Goal: Task Accomplishment & Management: Manage account settings

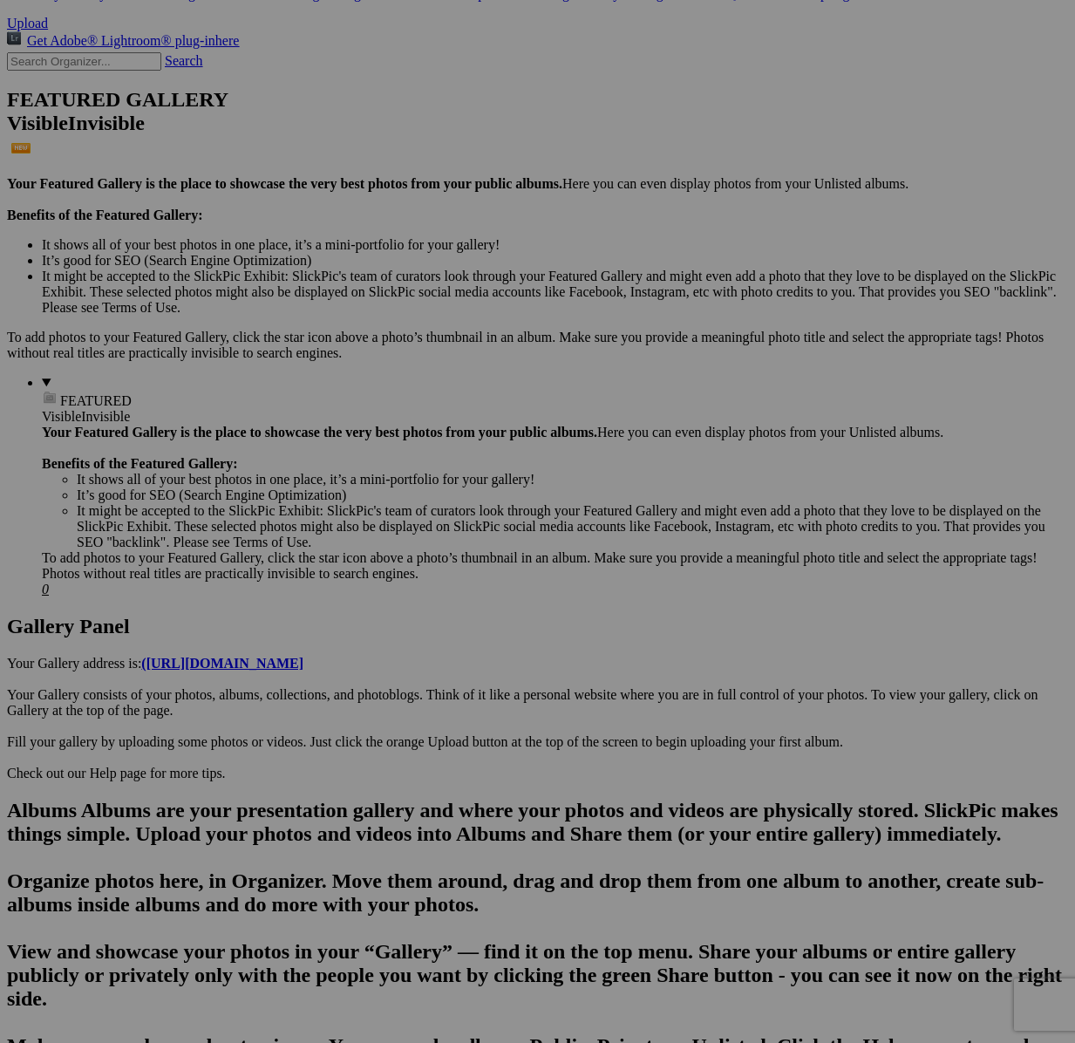
scroll to position [539, 0]
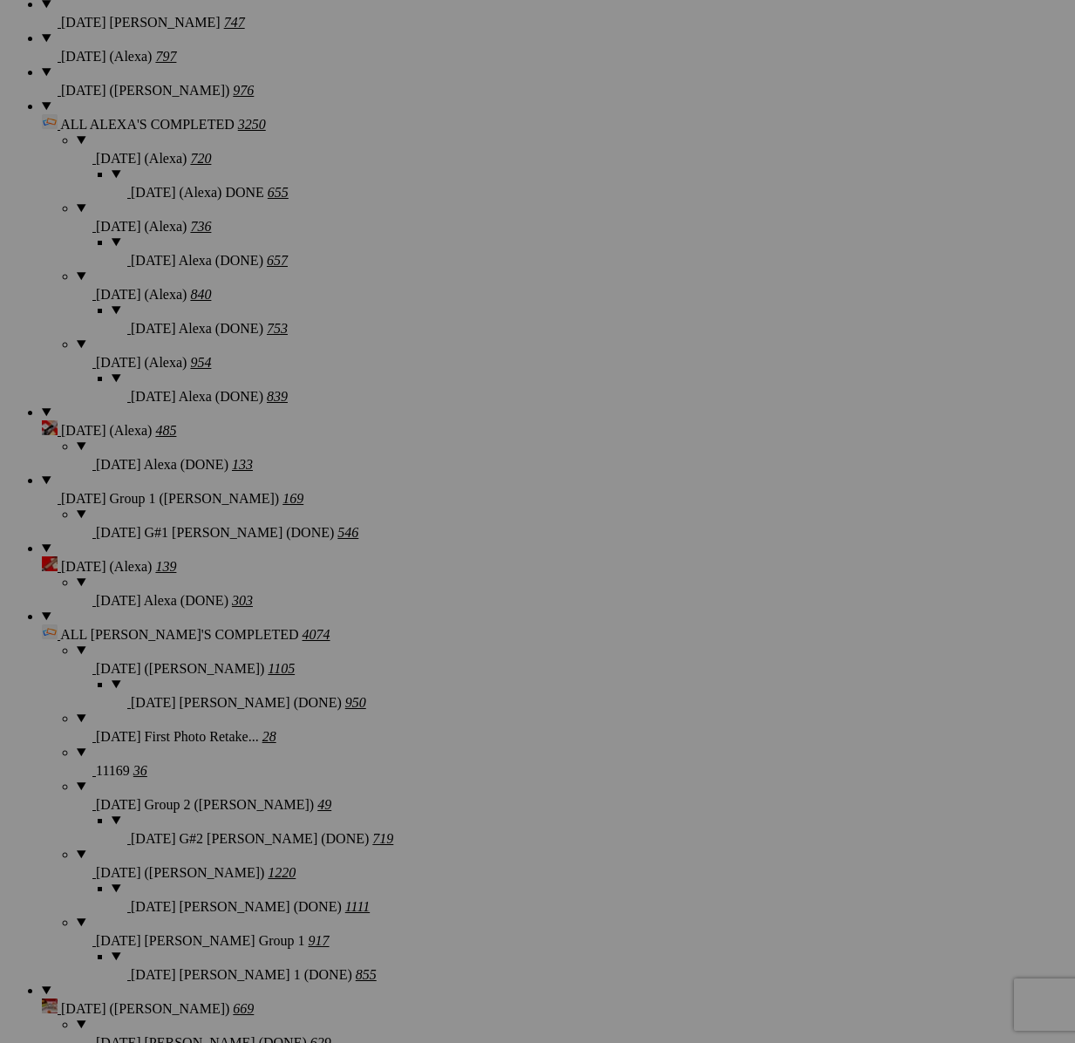
scroll to position [1526, 0]
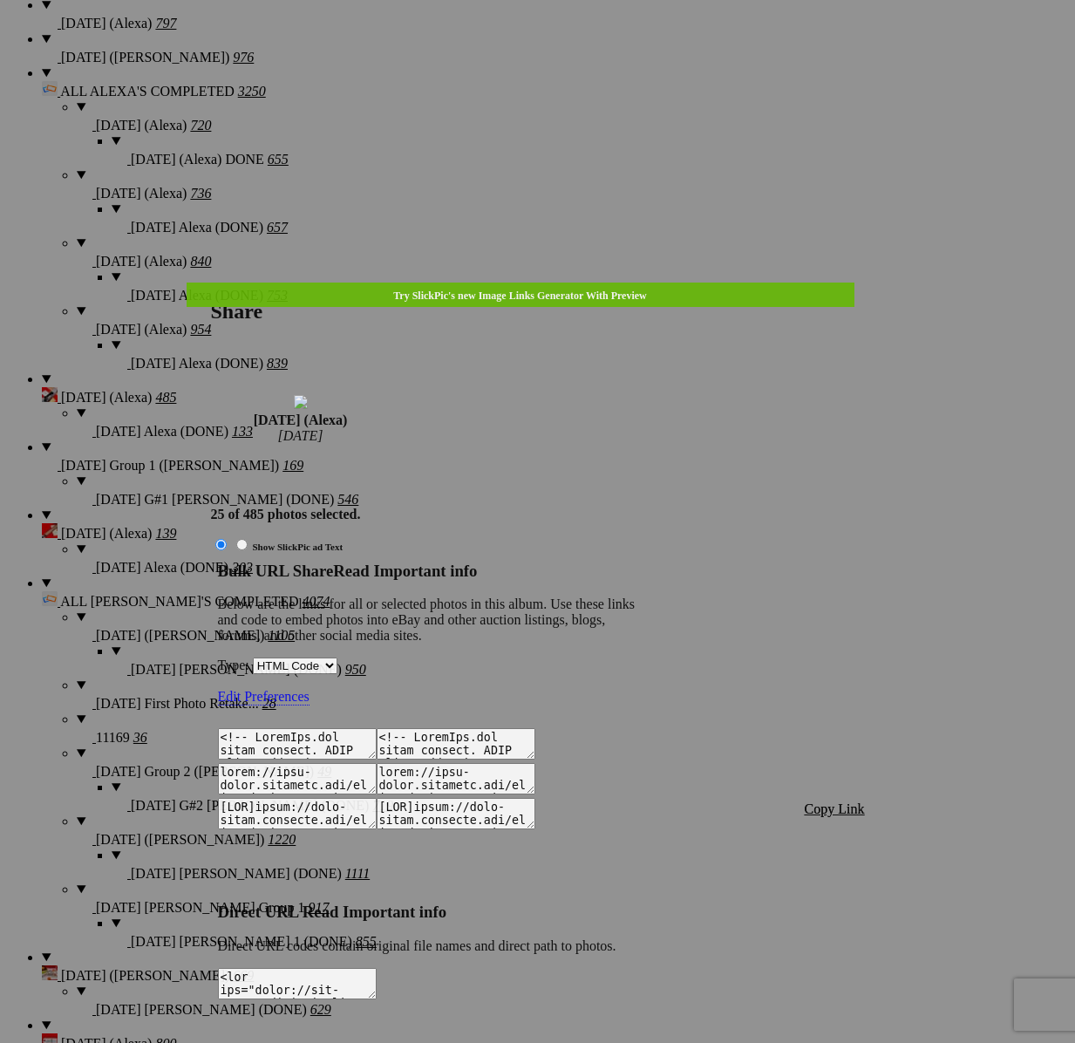
type textarea "<!-- [DOMAIN_NAME] image hosting. HTML Bulk Share code Starts Here --> <div sty…"
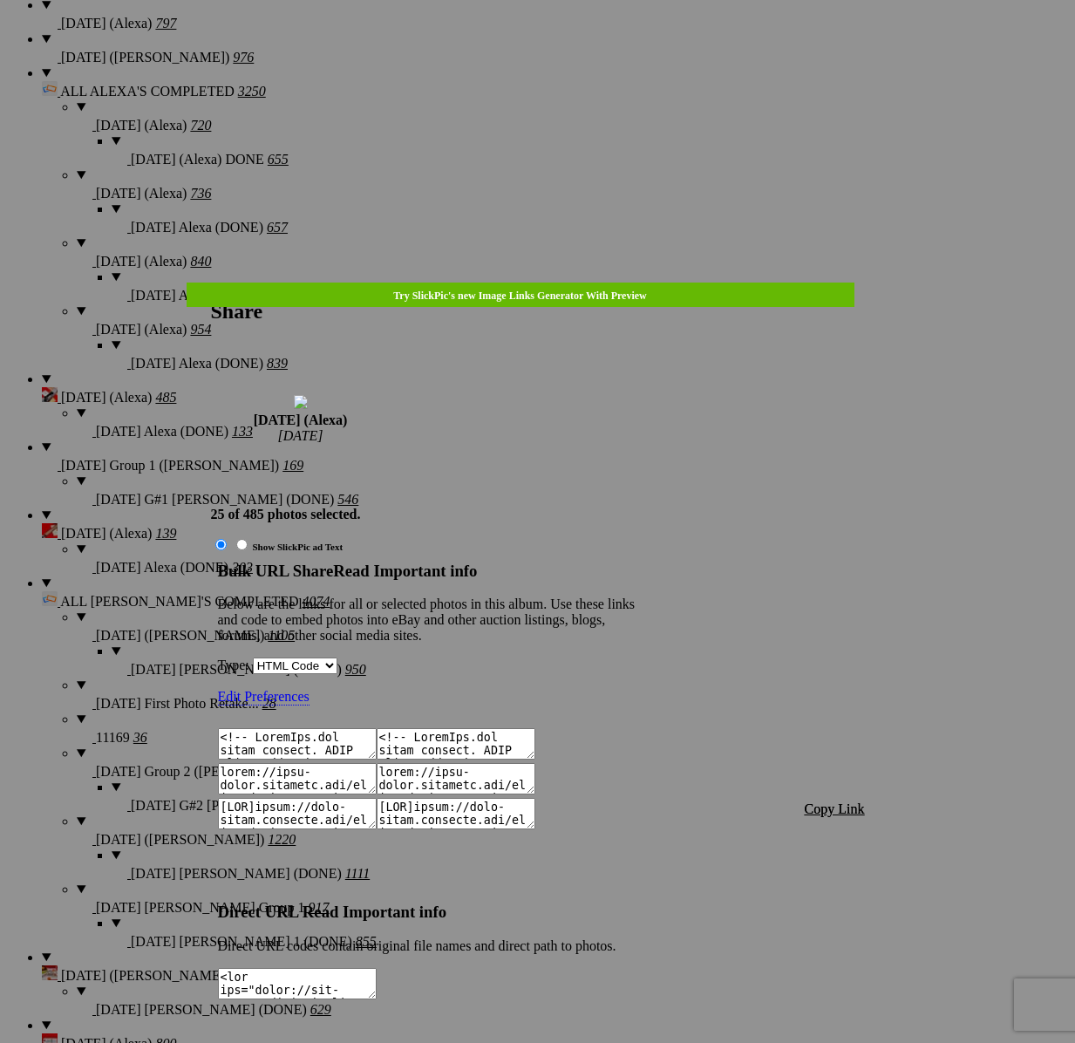
click at [829, 801] on span "Copy Link" at bounding box center [835, 808] width 60 height 15
click at [552, 44] on div at bounding box center [537, 521] width 1075 height 1043
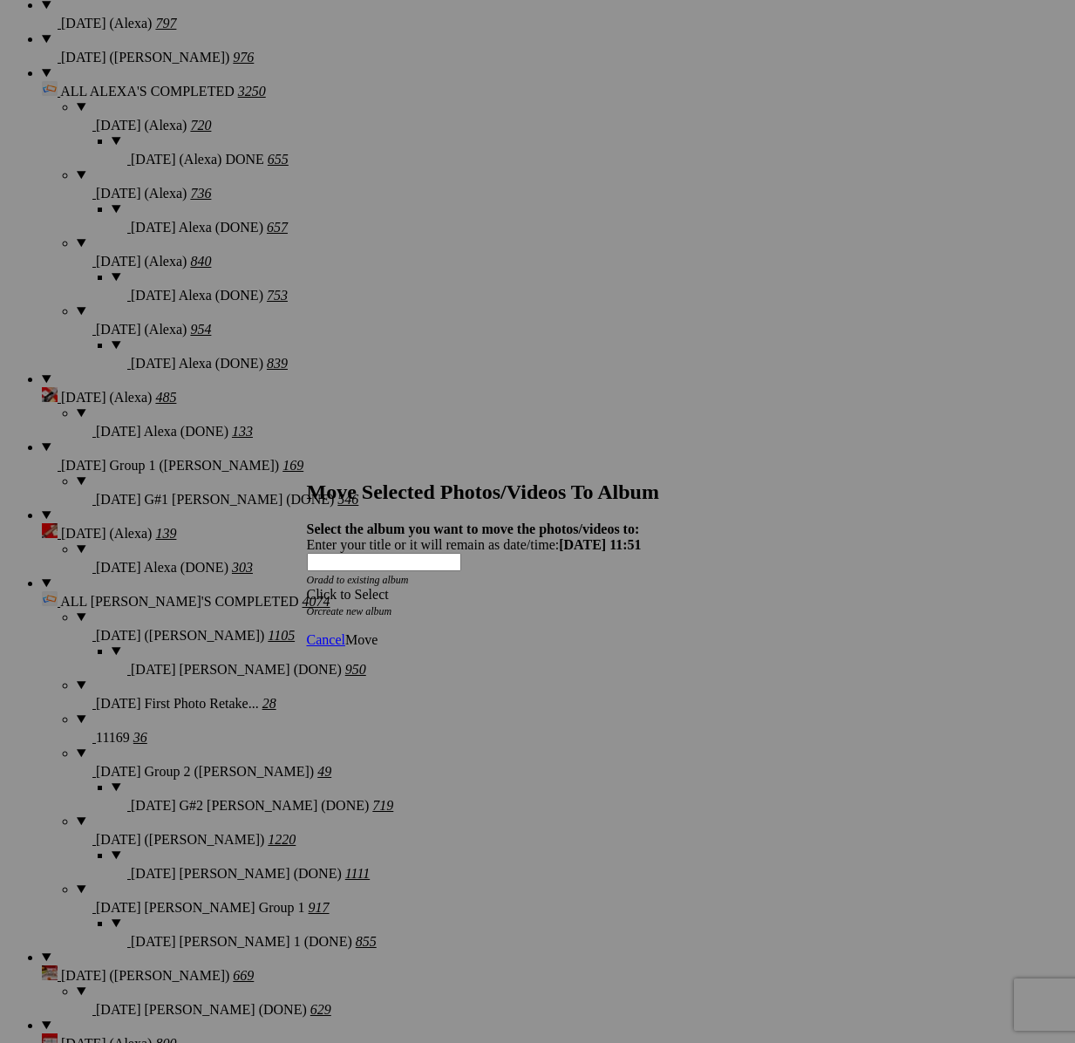
click at [564, 587] on div "Click to Select" at bounding box center [538, 595] width 462 height 16
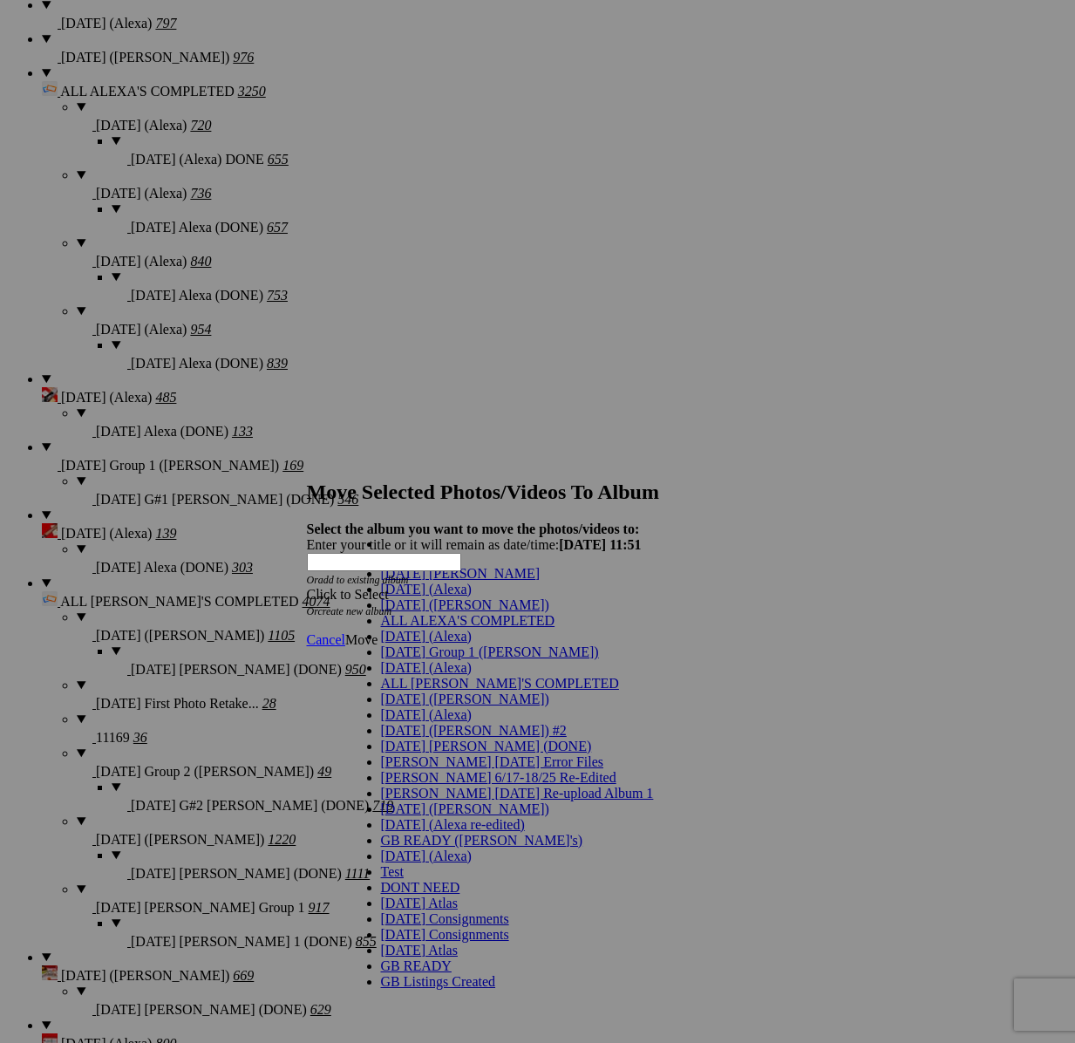
click at [415, 643] on span "[DATE] (Alexa)" at bounding box center [426, 636] width 91 height 15
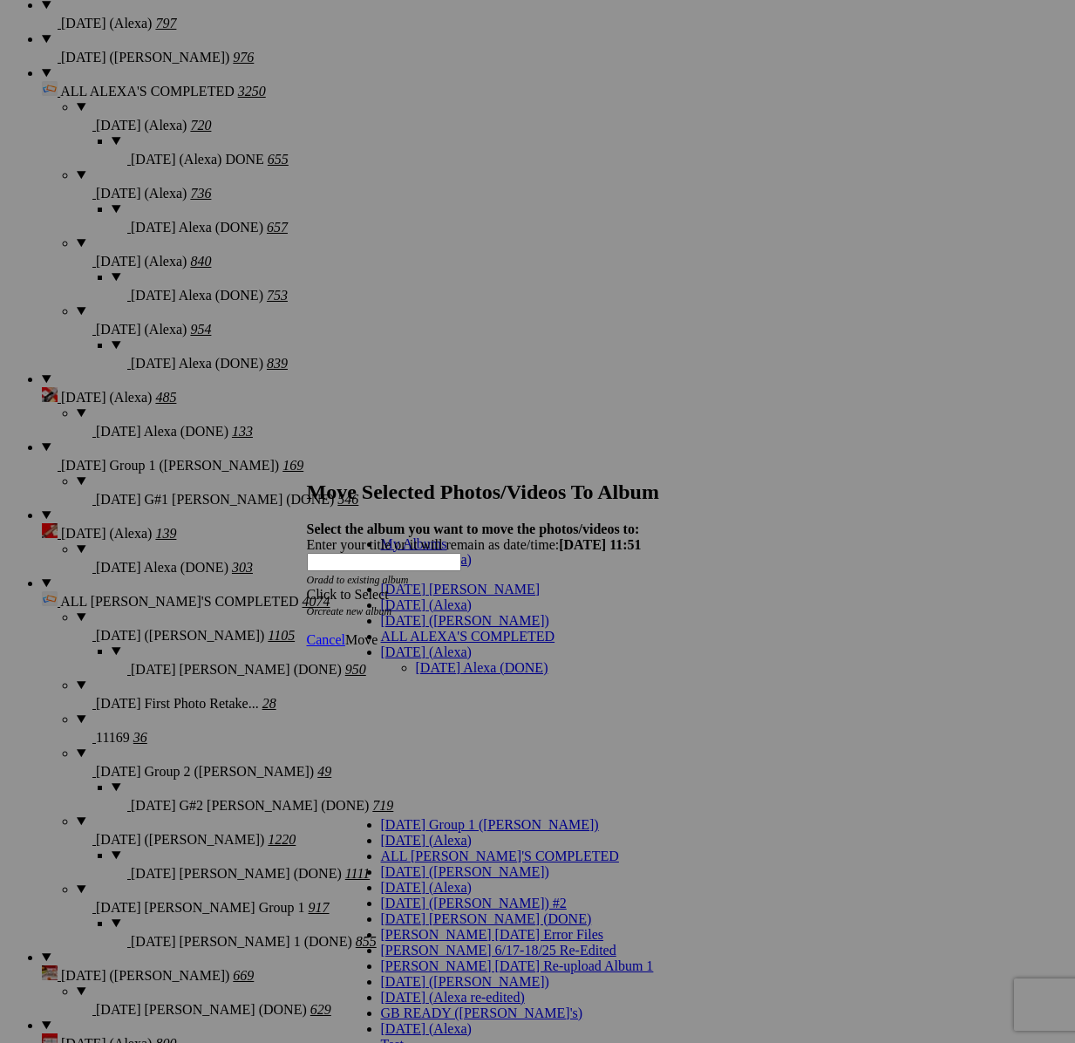
click at [424, 660] on link "[DATE] Alexa (DONE)" at bounding box center [482, 667] width 133 height 15
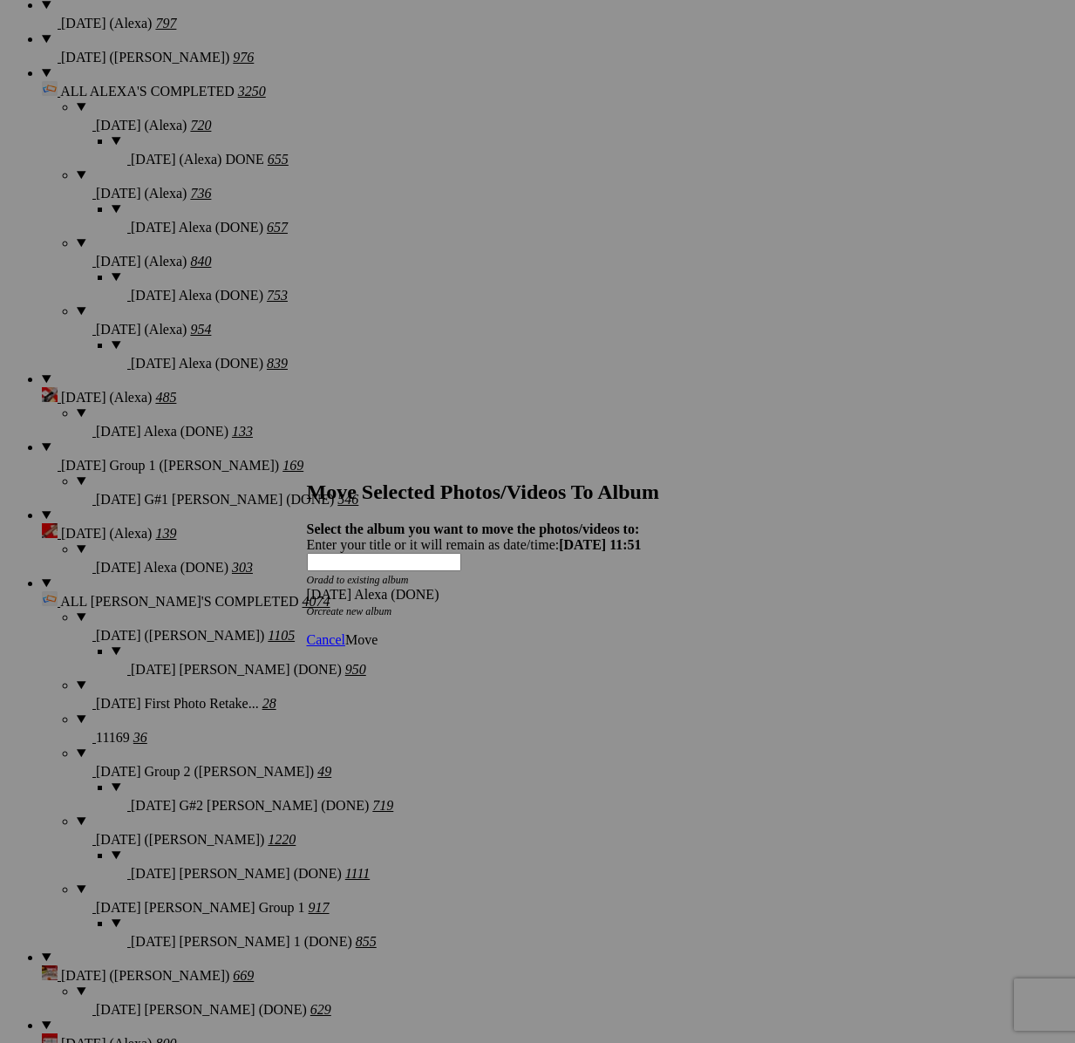
click at [377, 632] on span "Move" at bounding box center [361, 639] width 32 height 15
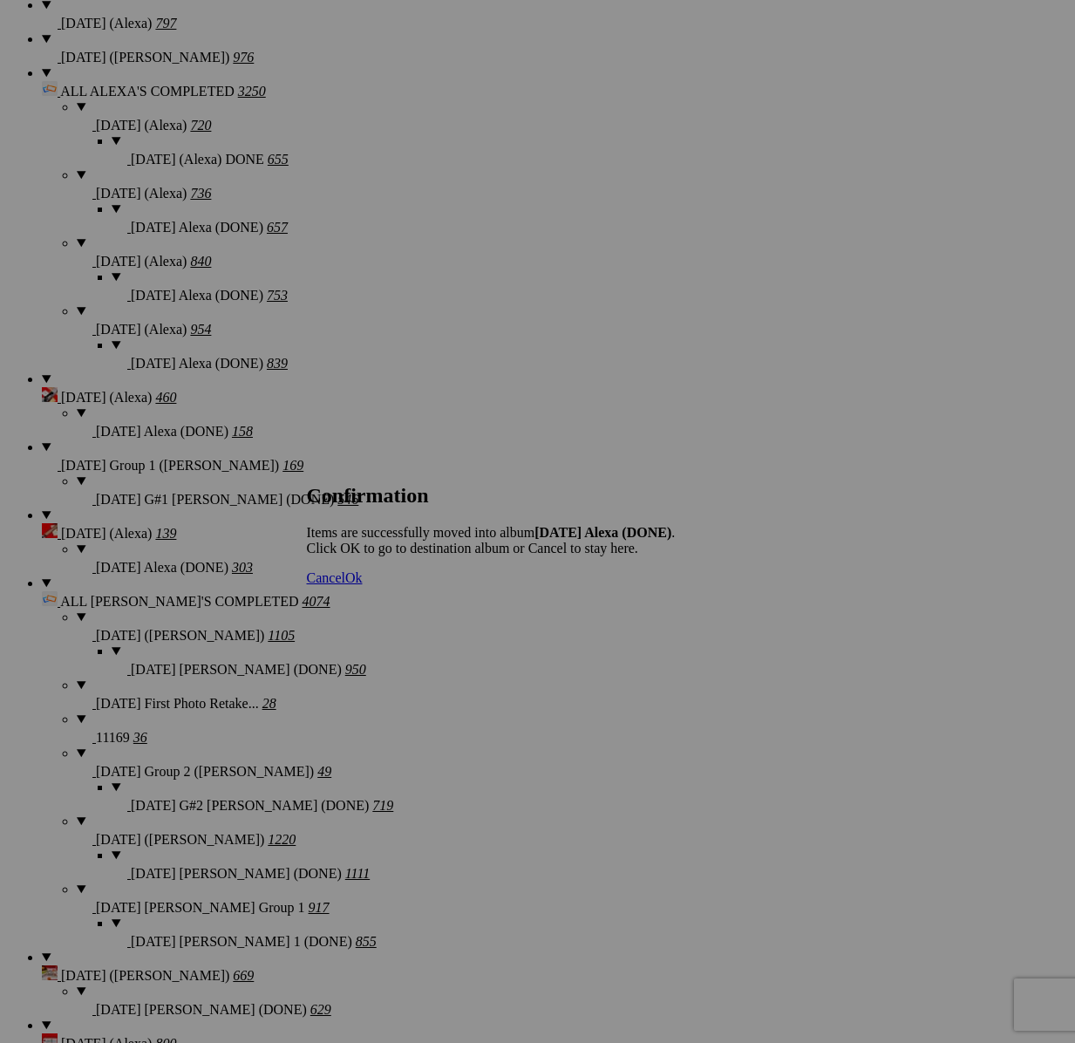
scroll to position [1527, 0]
click at [345, 585] on span "Cancel" at bounding box center [326, 577] width 38 height 15
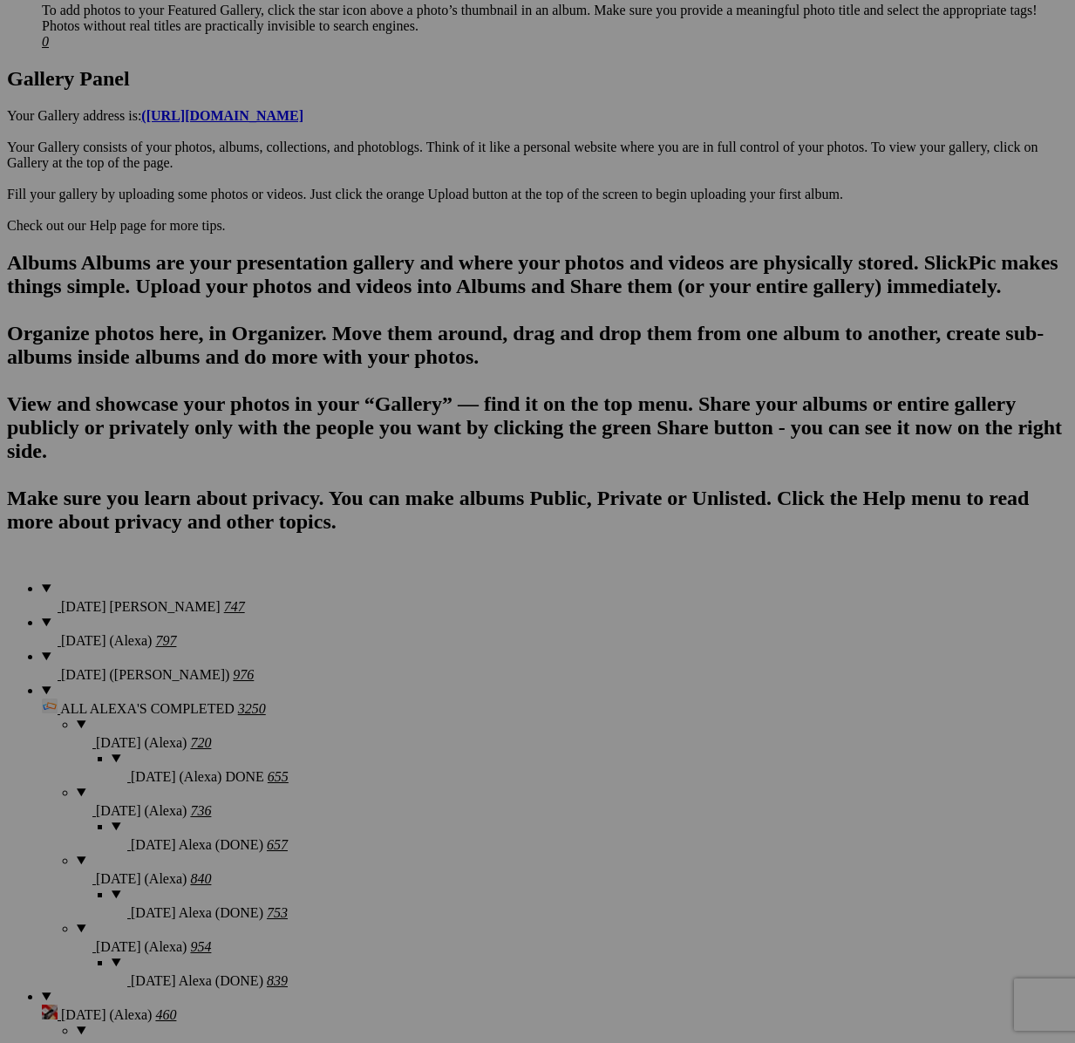
scroll to position [787, 0]
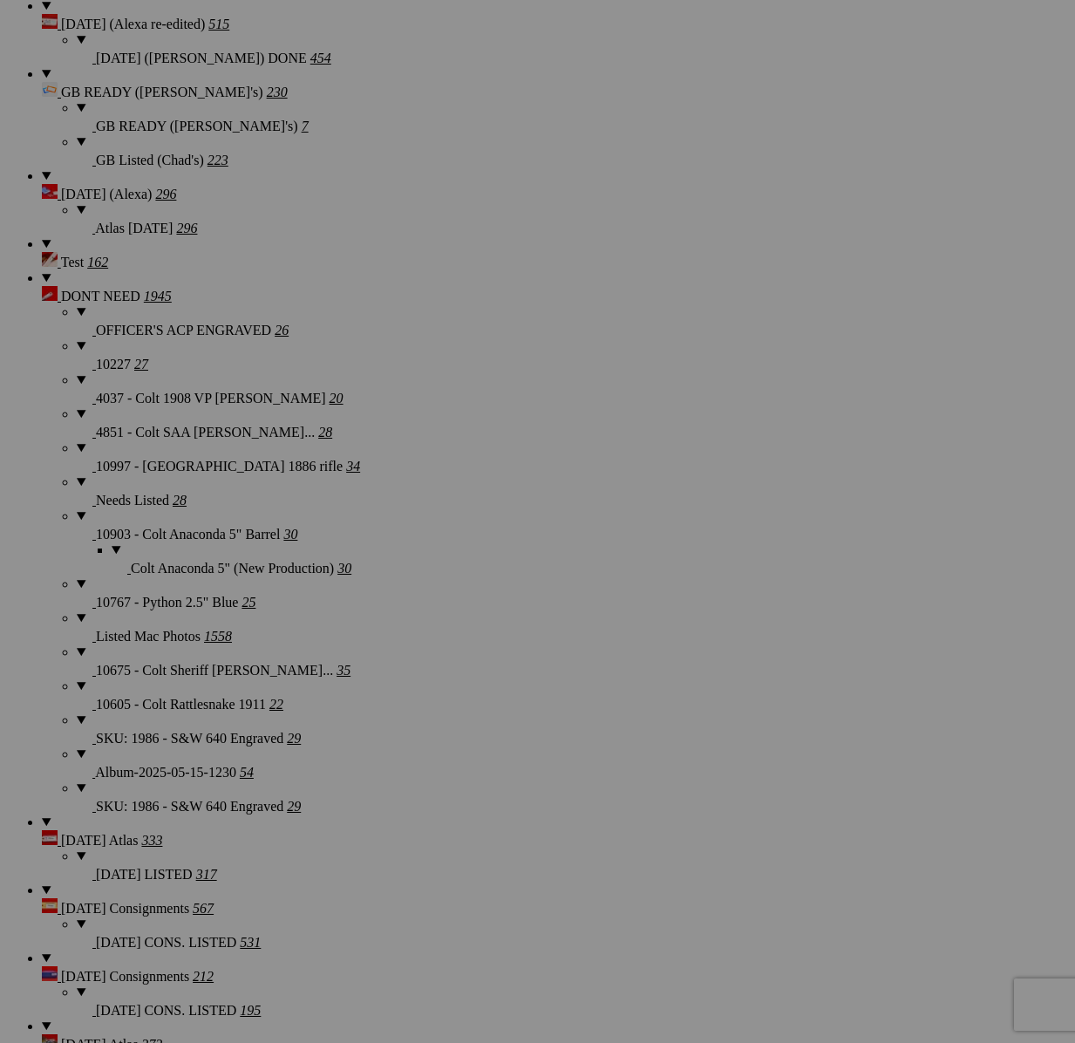
scroll to position [2742, 0]
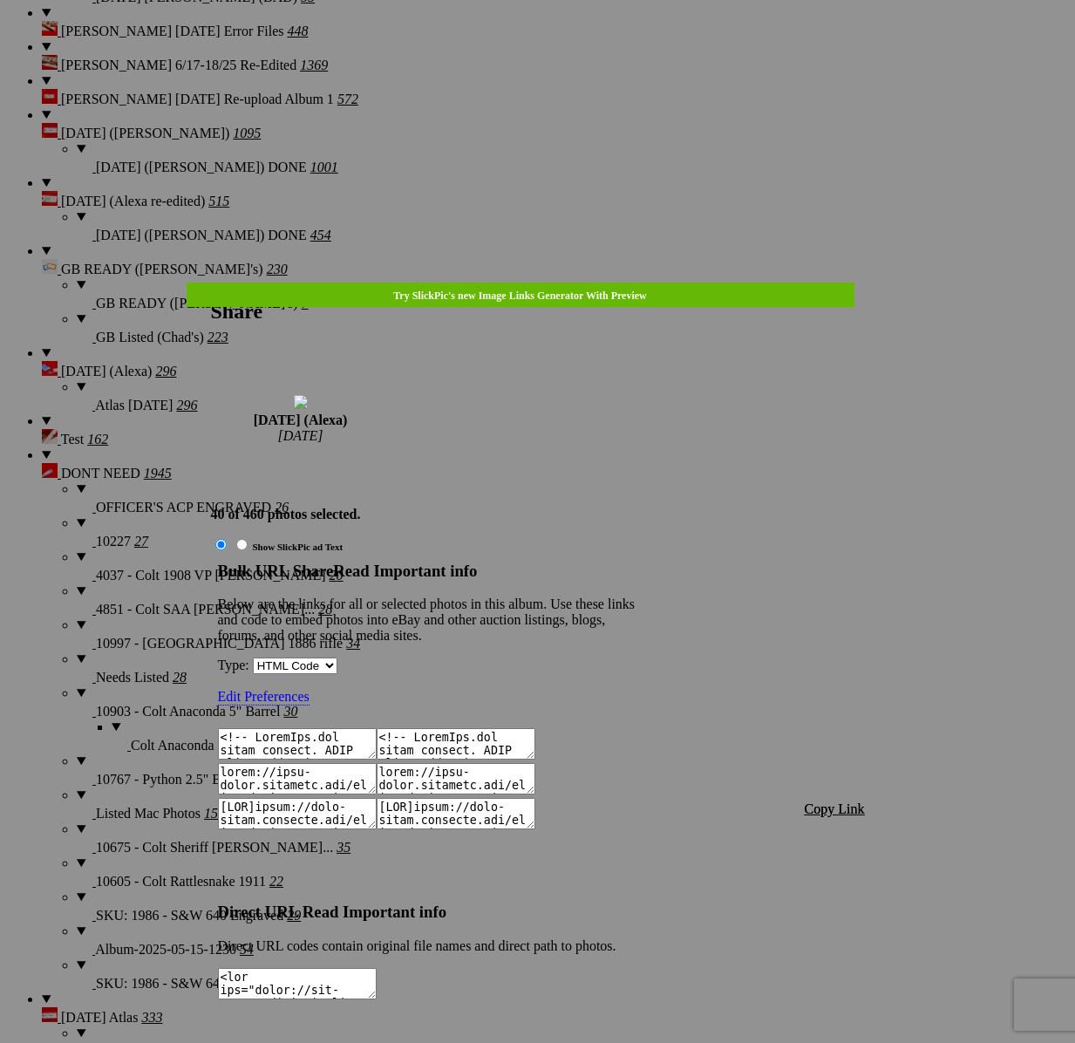
click at [844, 801] on span "Copy Link" at bounding box center [835, 808] width 60 height 15
click at [538, 35] on div at bounding box center [537, 521] width 1075 height 1043
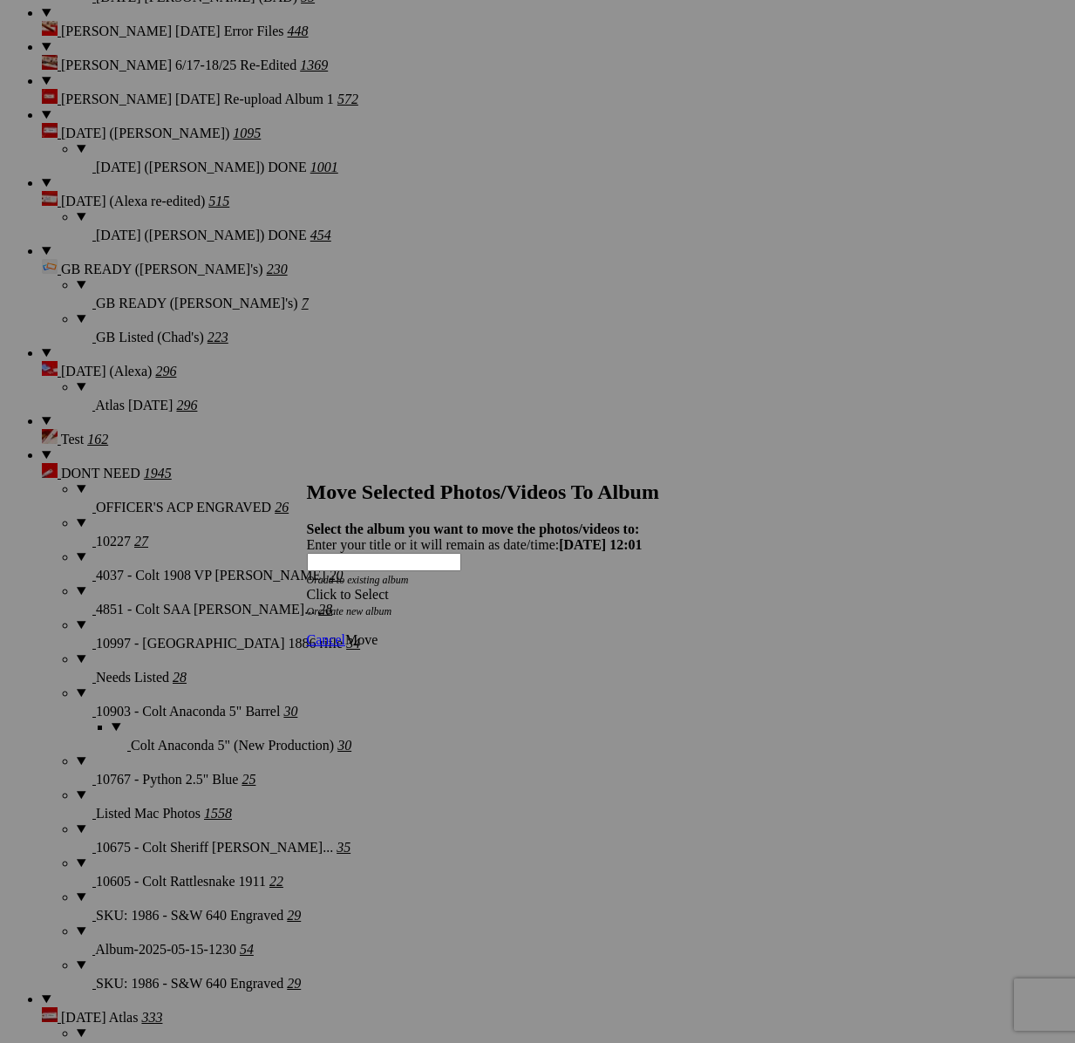
click at [650, 587] on div "Click to Select" at bounding box center [538, 595] width 462 height 16
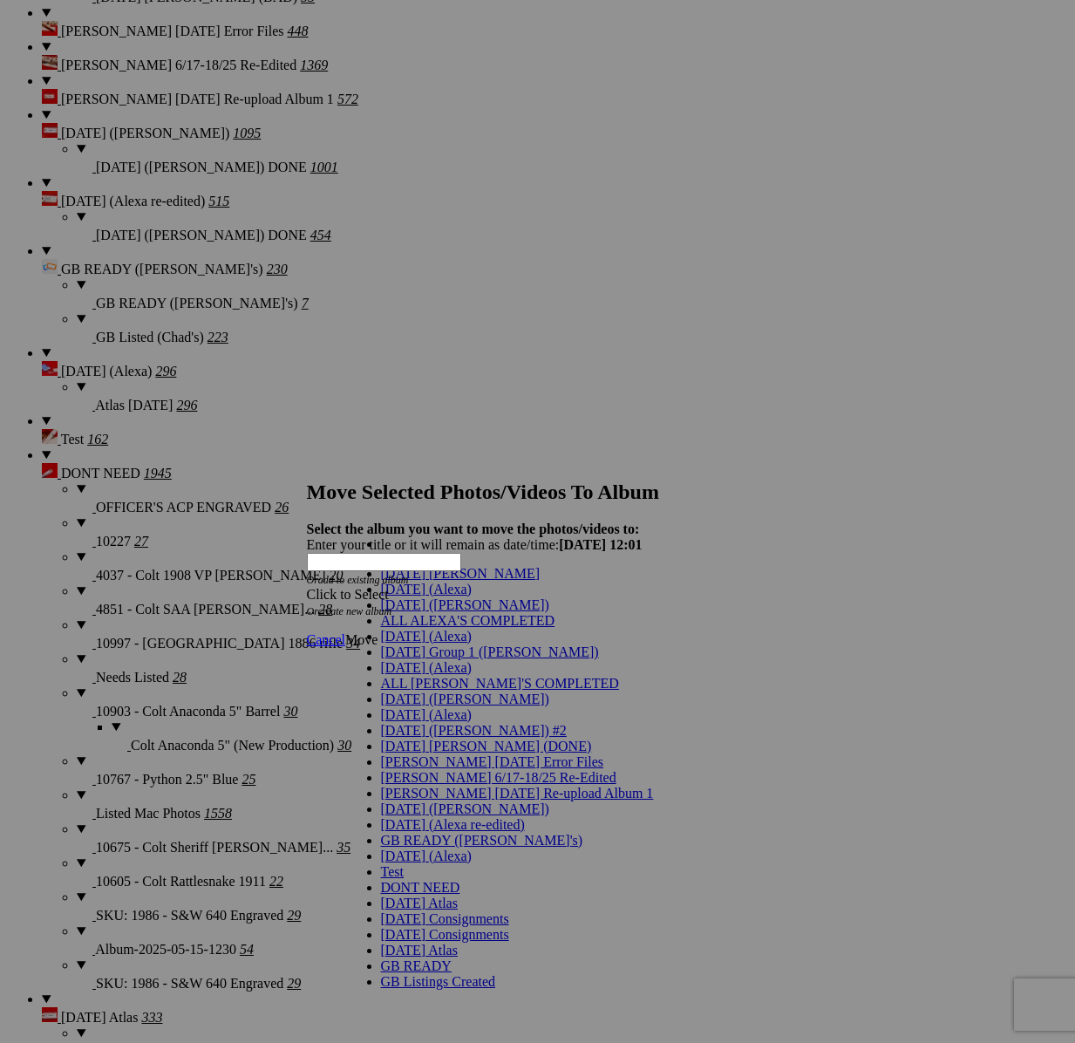
click at [415, 643] on span "[DATE] (Alexa)" at bounding box center [426, 636] width 91 height 15
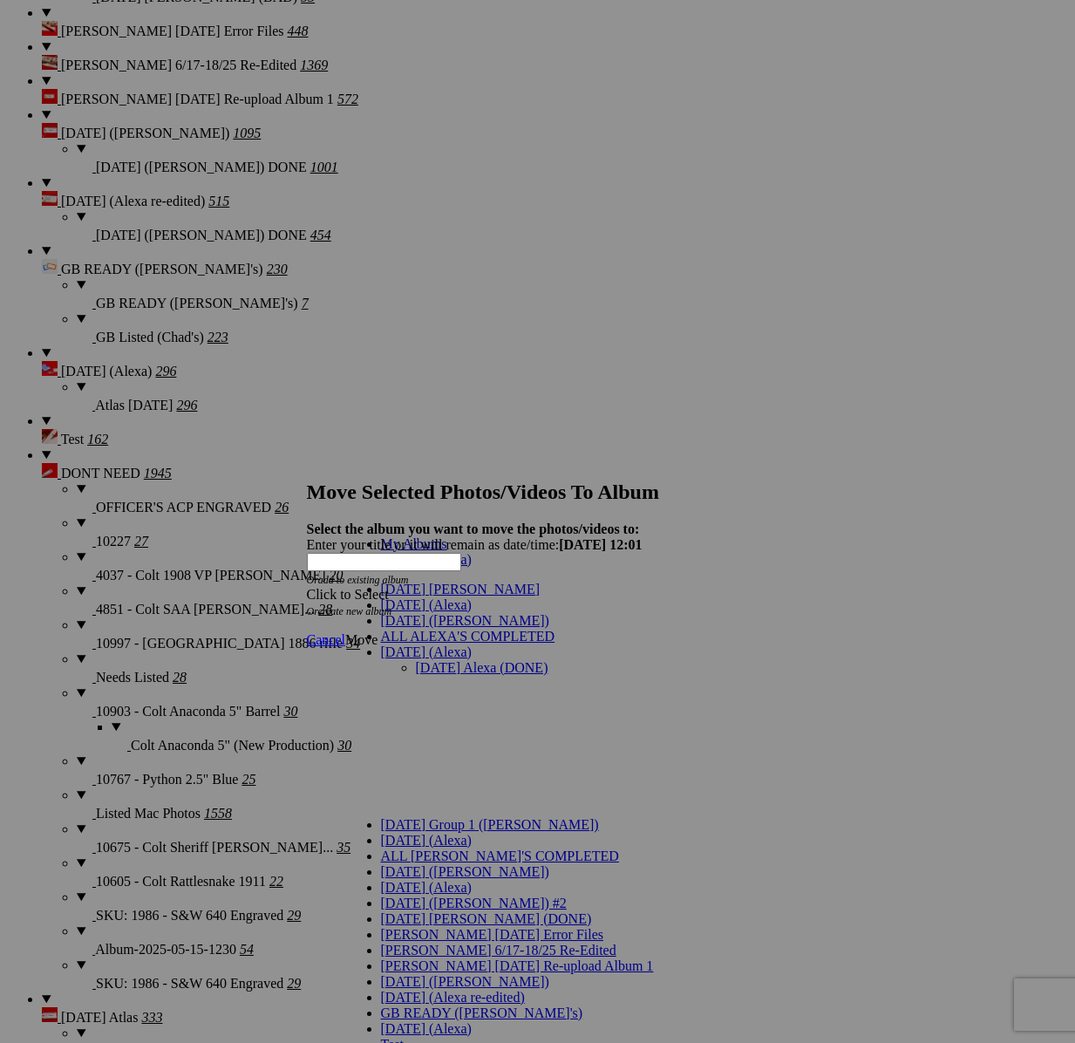
click at [452, 660] on link "[DATE] Alexa (DONE)" at bounding box center [482, 667] width 133 height 15
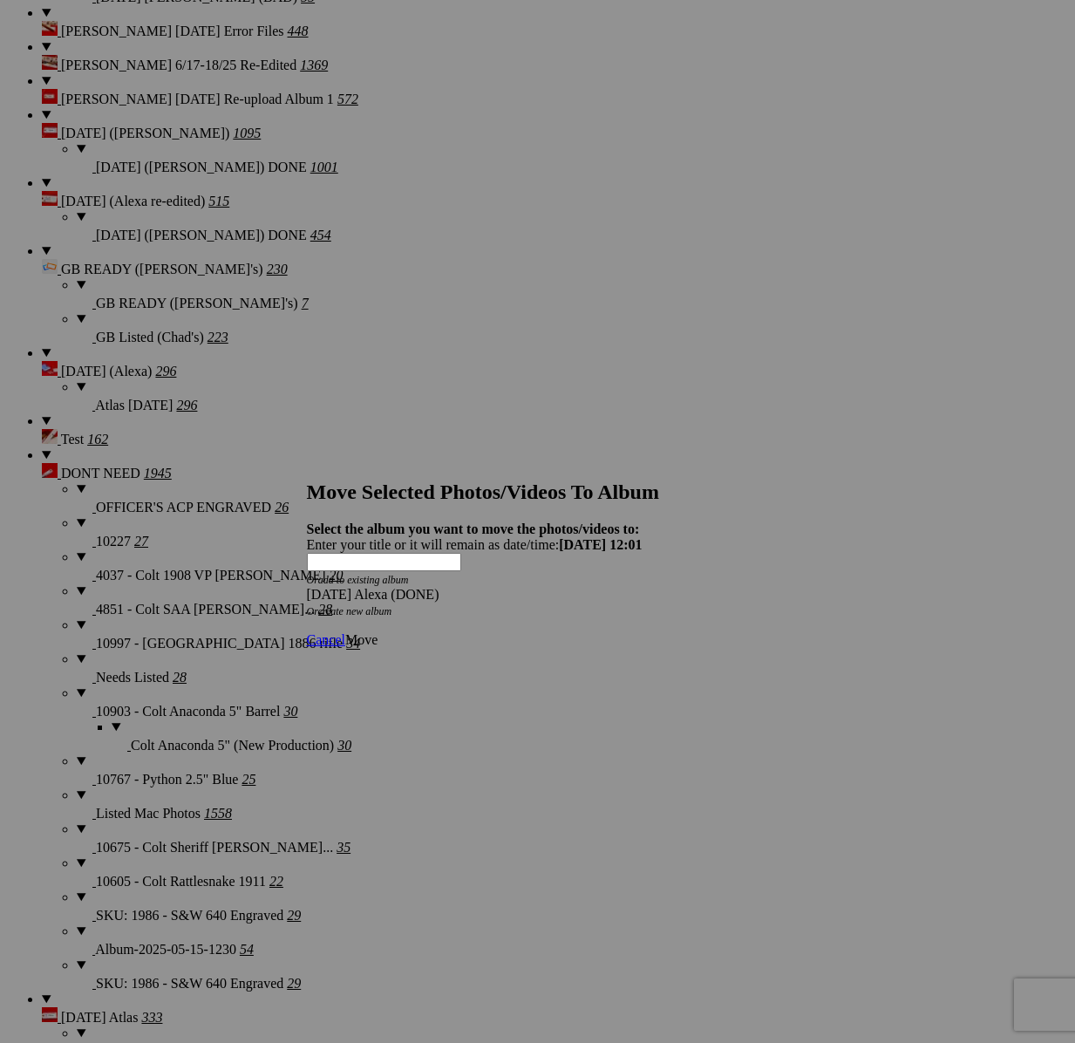
click at [377, 632] on link "Move" at bounding box center [361, 639] width 32 height 15
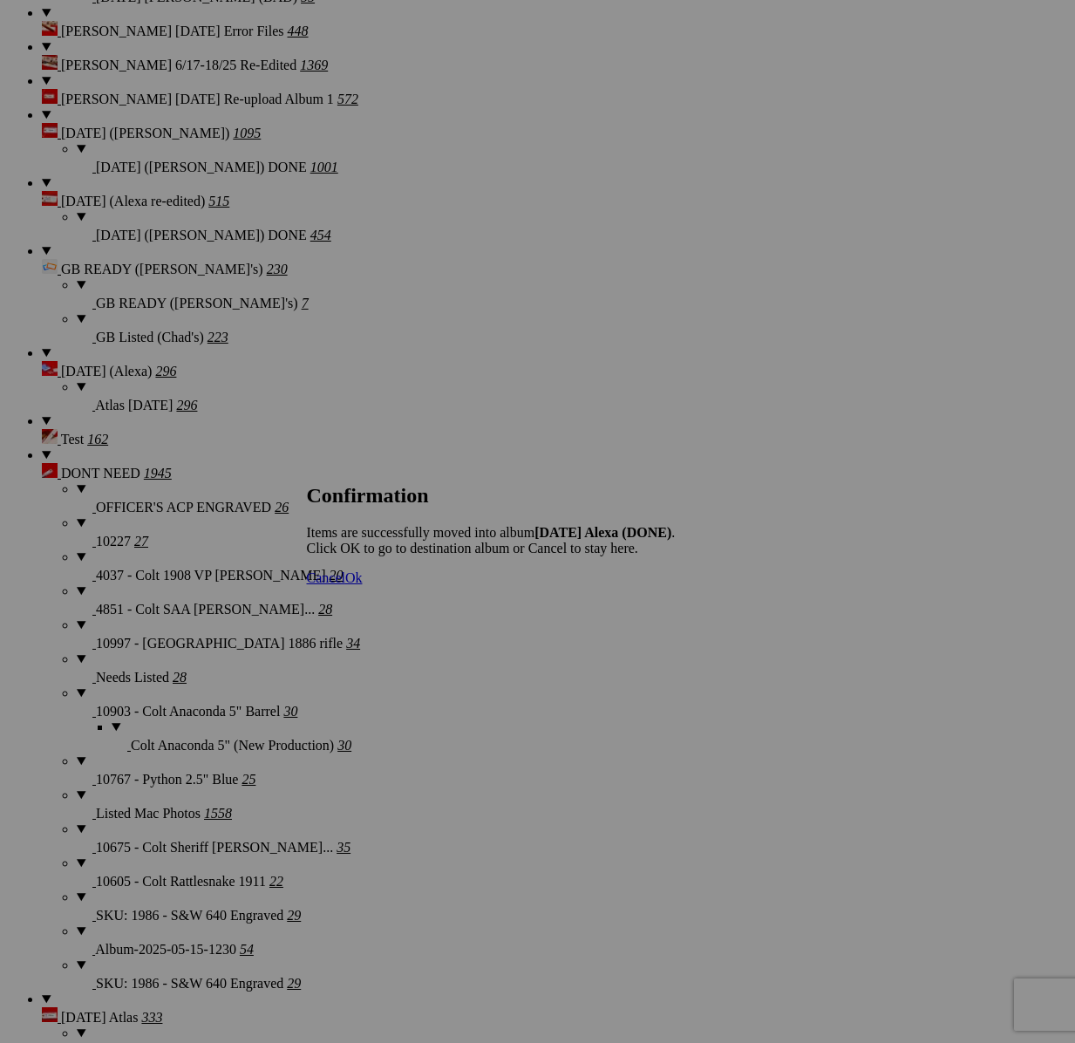
click at [345, 585] on span "Cancel" at bounding box center [326, 577] width 38 height 15
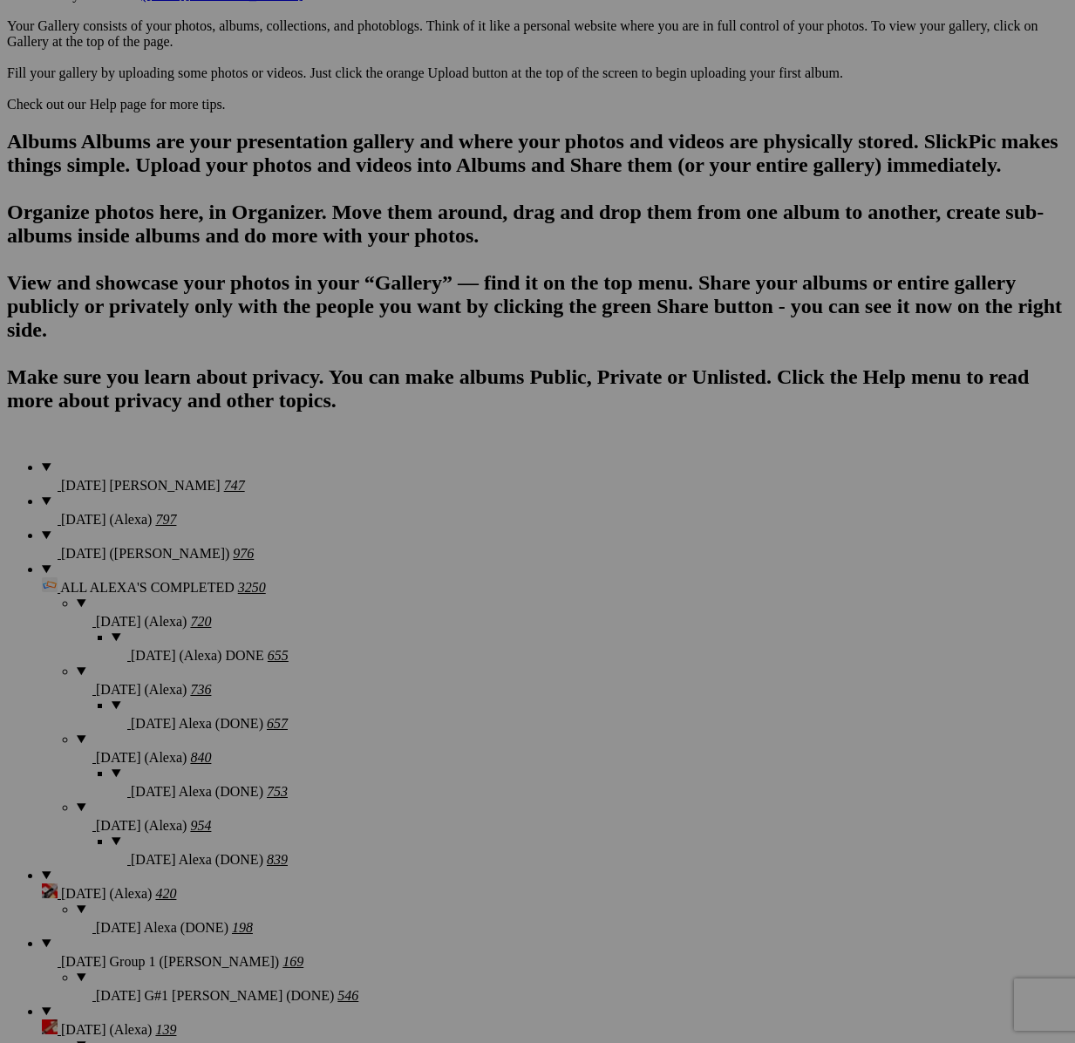
scroll to position [785, 0]
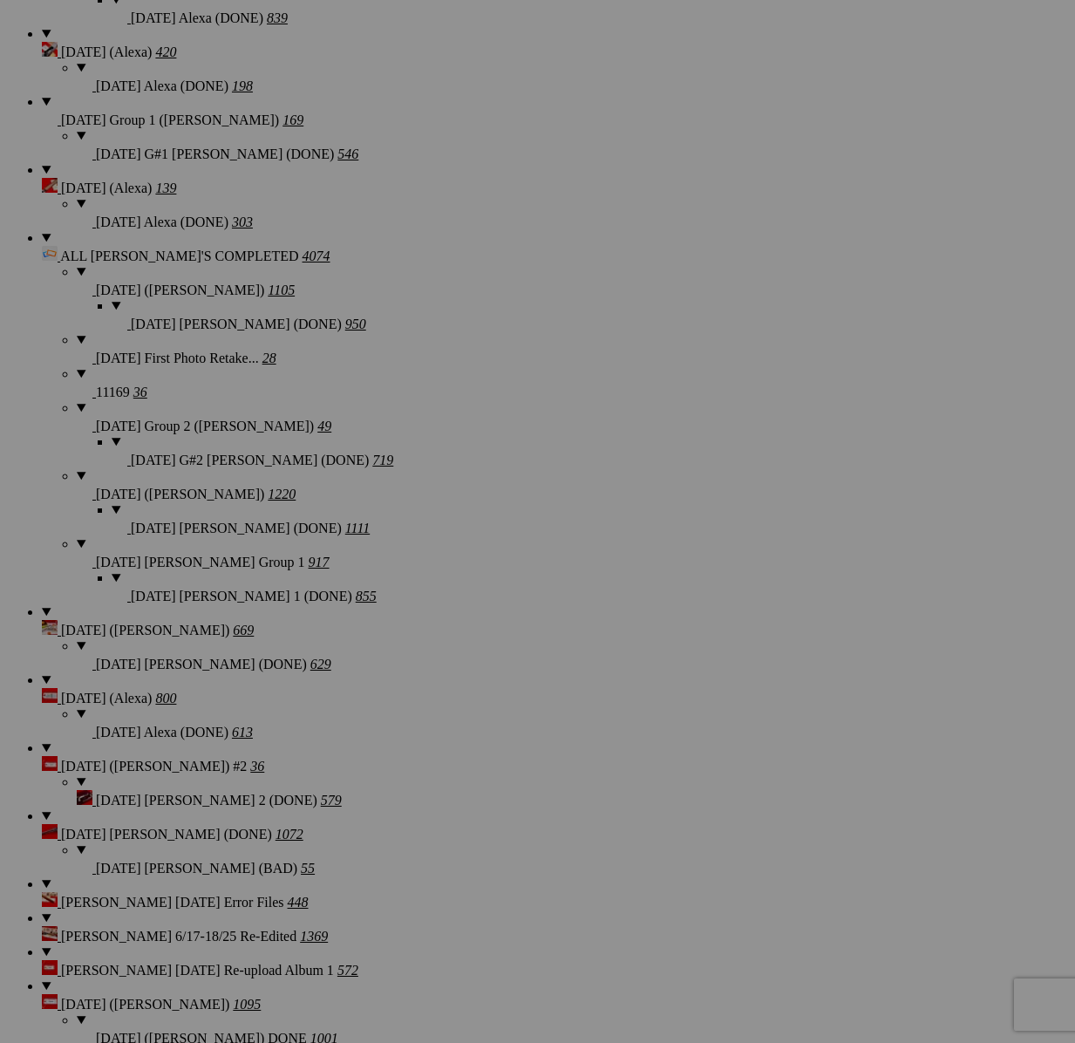
scroll to position [2898, 0]
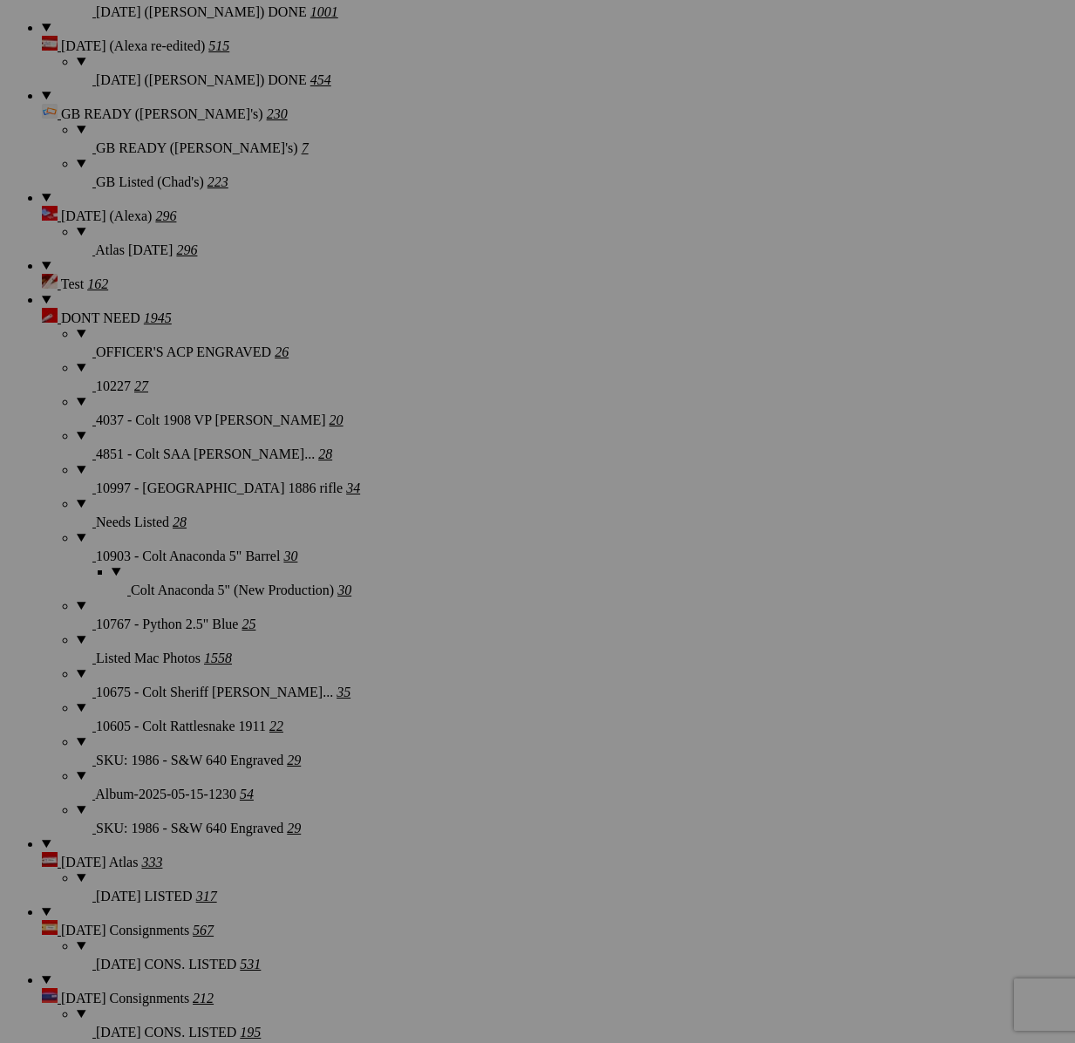
type textarea "<!-- [DOMAIN_NAME] image hosting. HTML Bulk Share code Starts Here --> <div sty…"
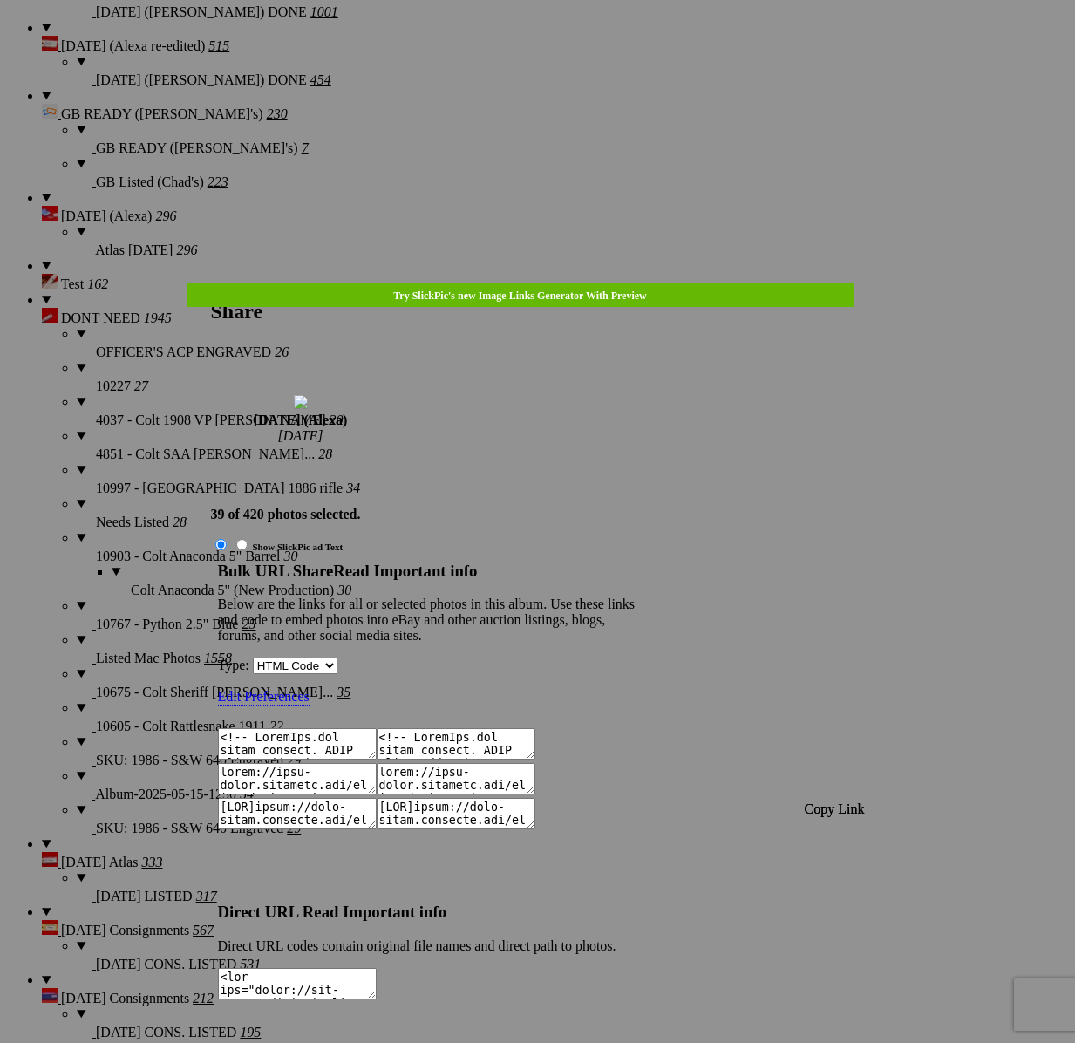
click at [832, 801] on span "Copy Link" at bounding box center [835, 808] width 60 height 15
click at [551, 55] on div at bounding box center [537, 521] width 1075 height 1043
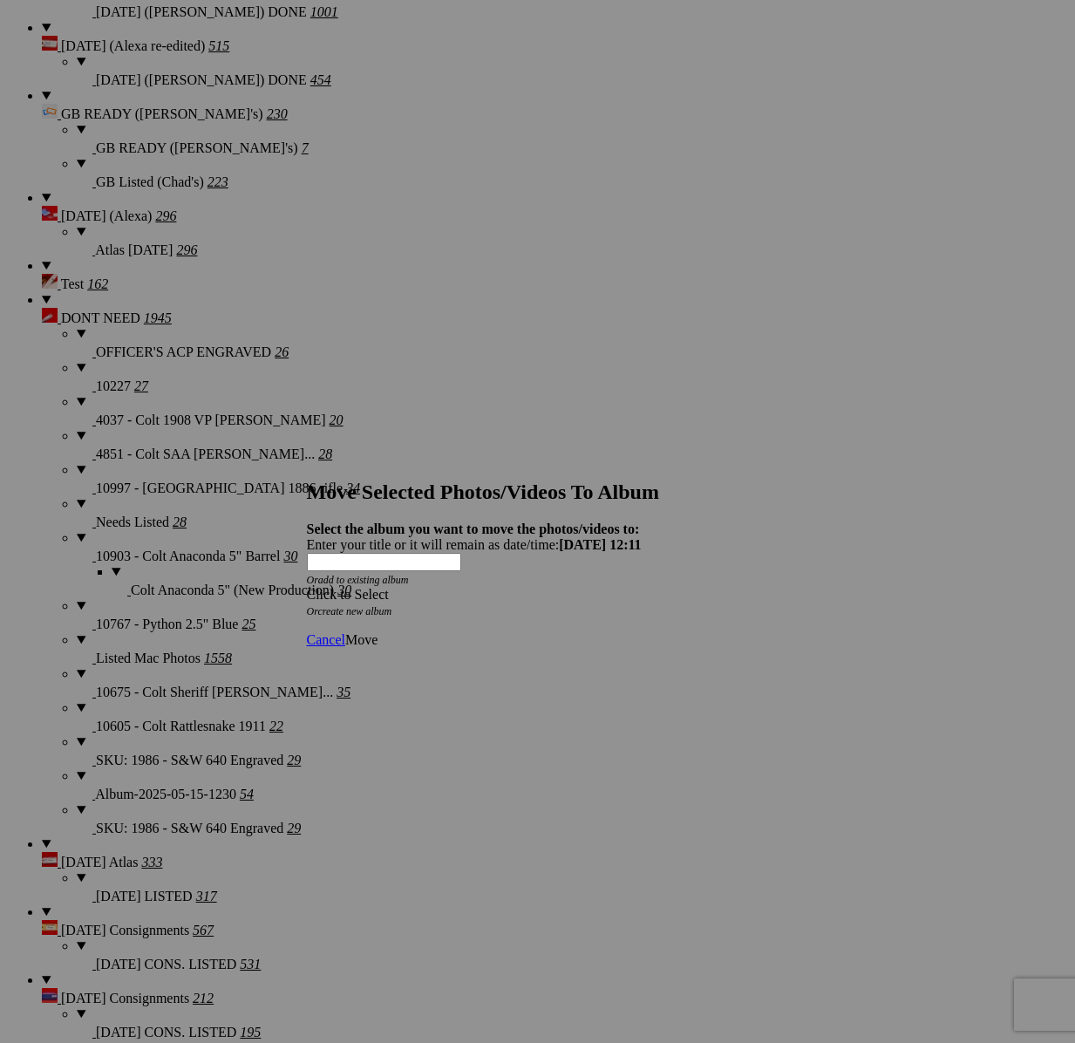
click at [493, 521] on strong "Select the album you want to move the photos/videos to:" at bounding box center [473, 528] width 333 height 15
click at [485, 587] on div "Click to Select" at bounding box center [538, 595] width 462 height 16
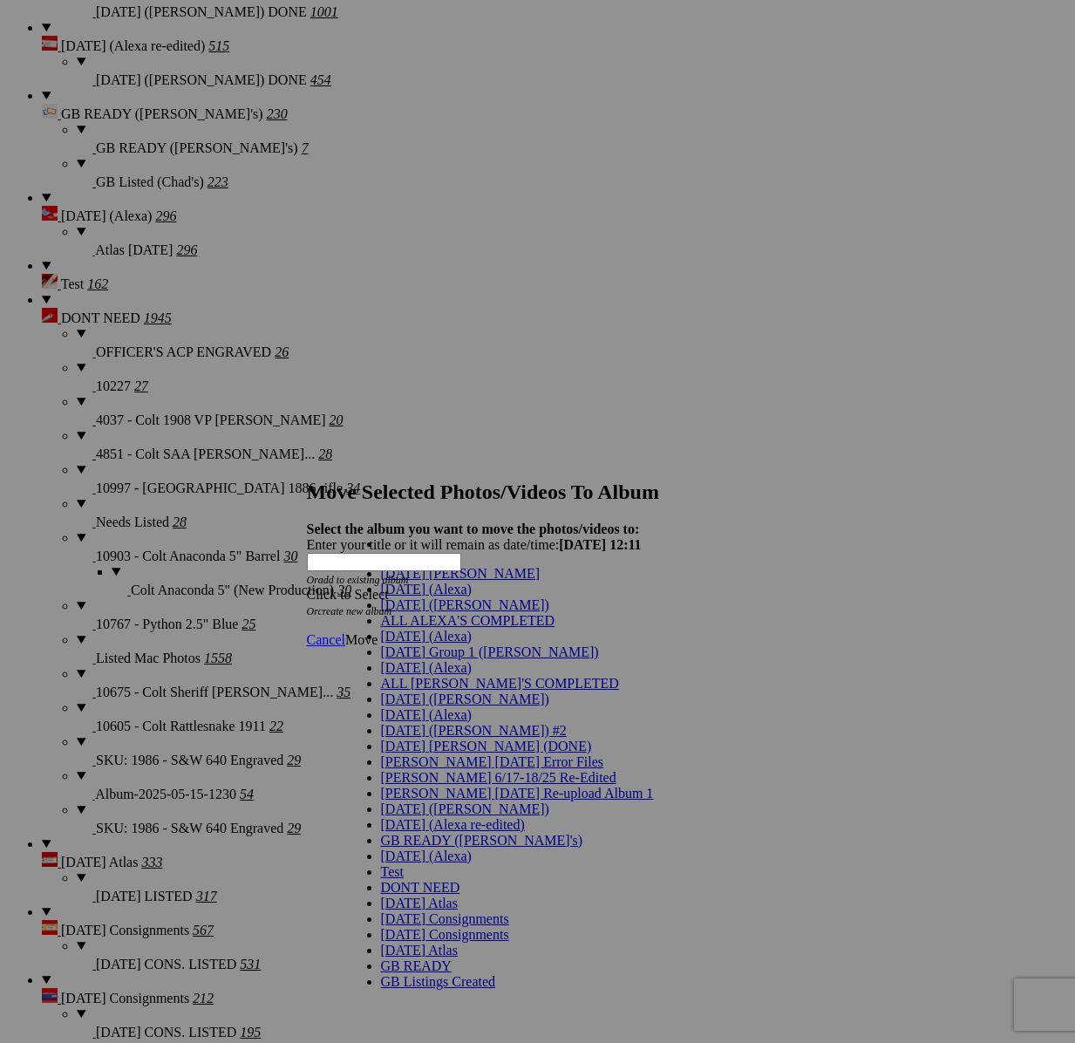
click at [432, 643] on link "[DATE] (Alexa)" at bounding box center [426, 636] width 91 height 15
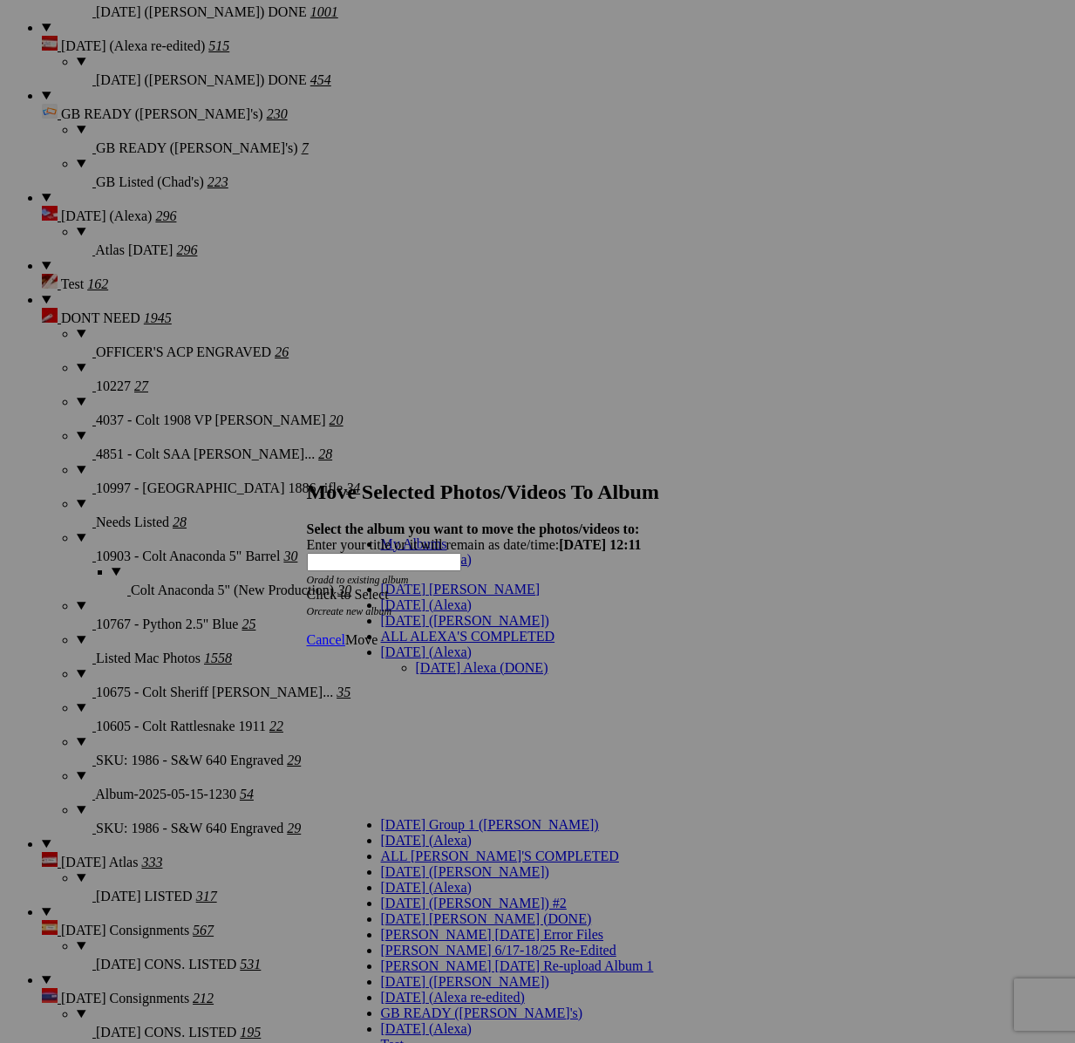
click at [452, 660] on link "[DATE] Alexa (DONE)" at bounding box center [482, 667] width 133 height 15
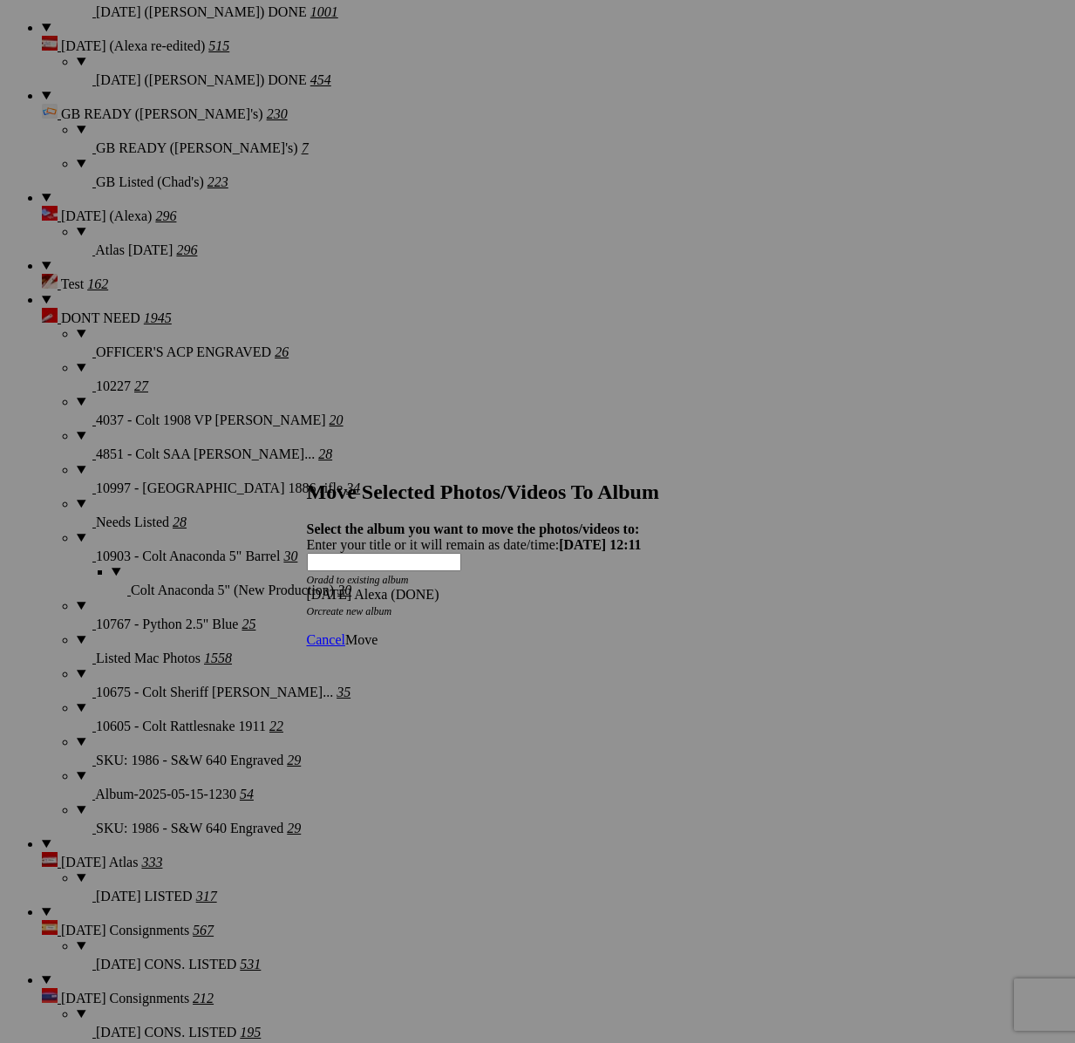
drag, startPoint x: 758, startPoint y: 603, endPoint x: 717, endPoint y: 607, distance: 41.1
click at [377, 632] on span "Move" at bounding box center [361, 639] width 32 height 15
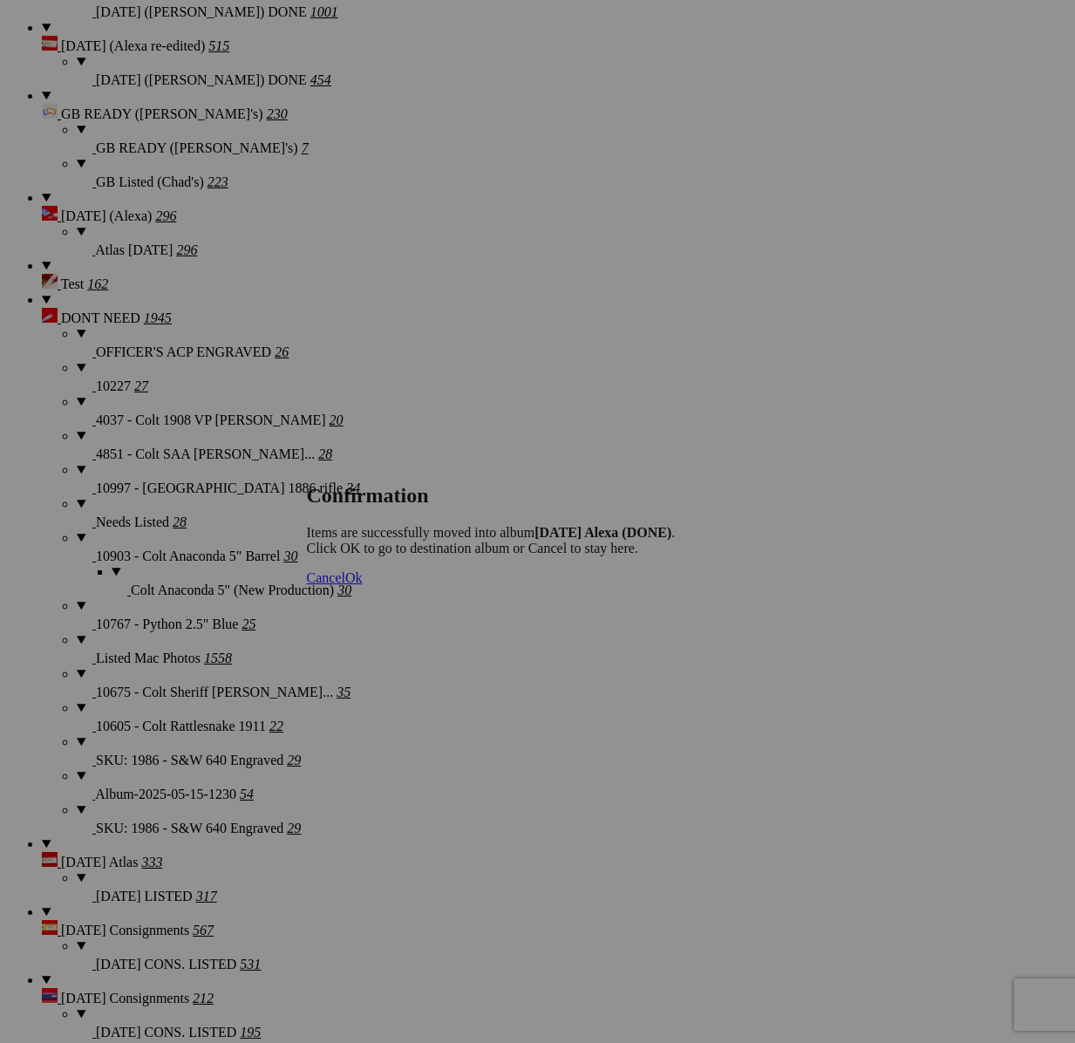
click at [345, 585] on span "Cancel" at bounding box center [326, 577] width 38 height 15
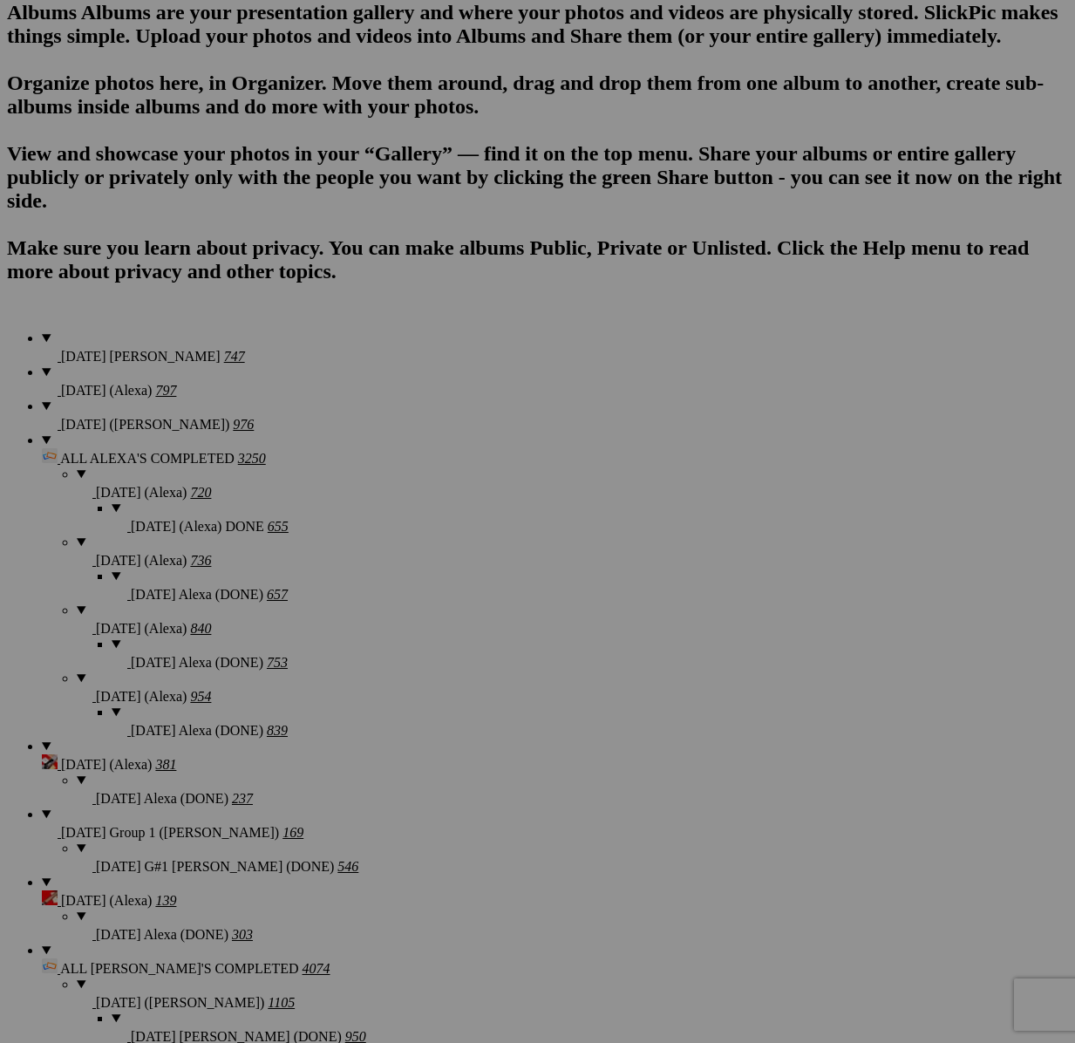
scroll to position [1158, 0]
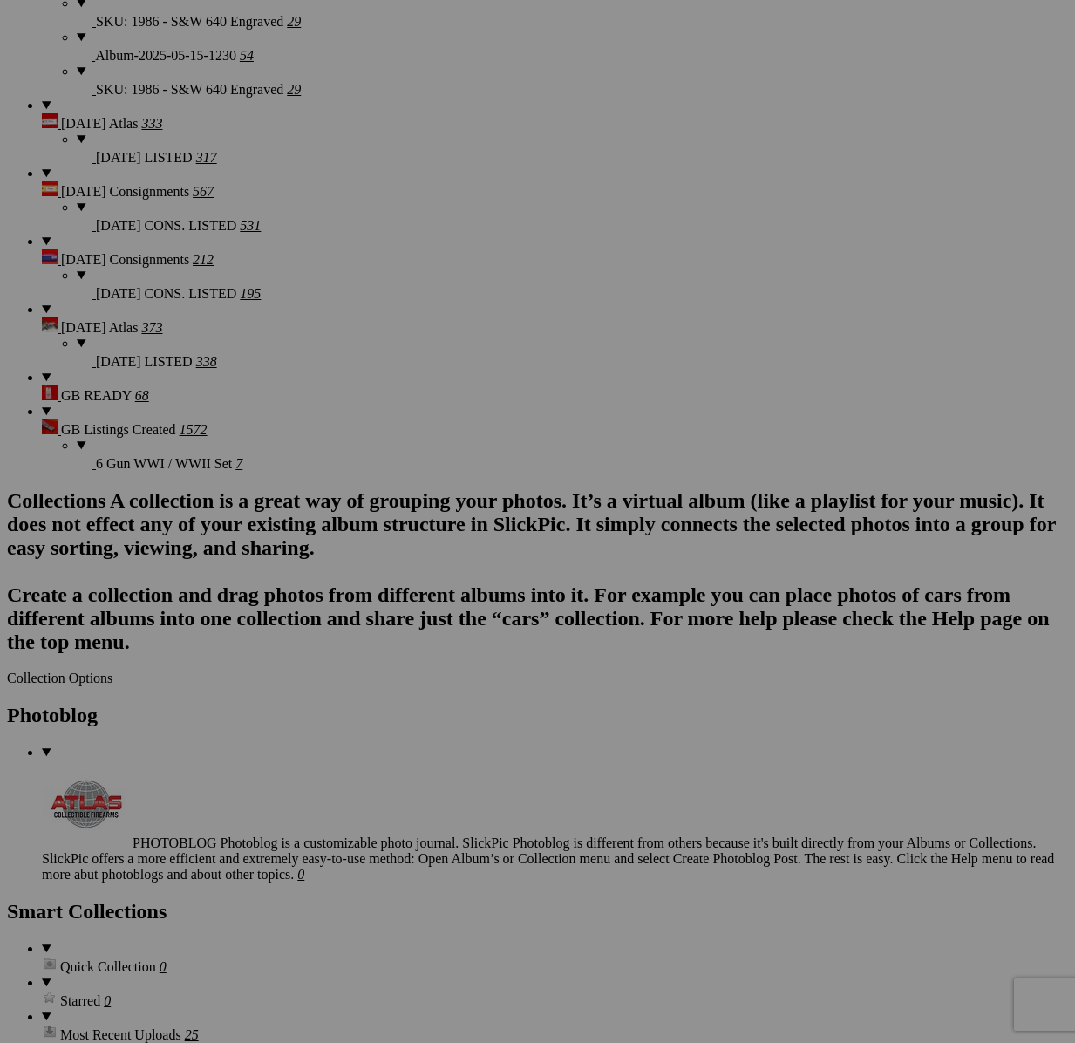
scroll to position [3314, 0]
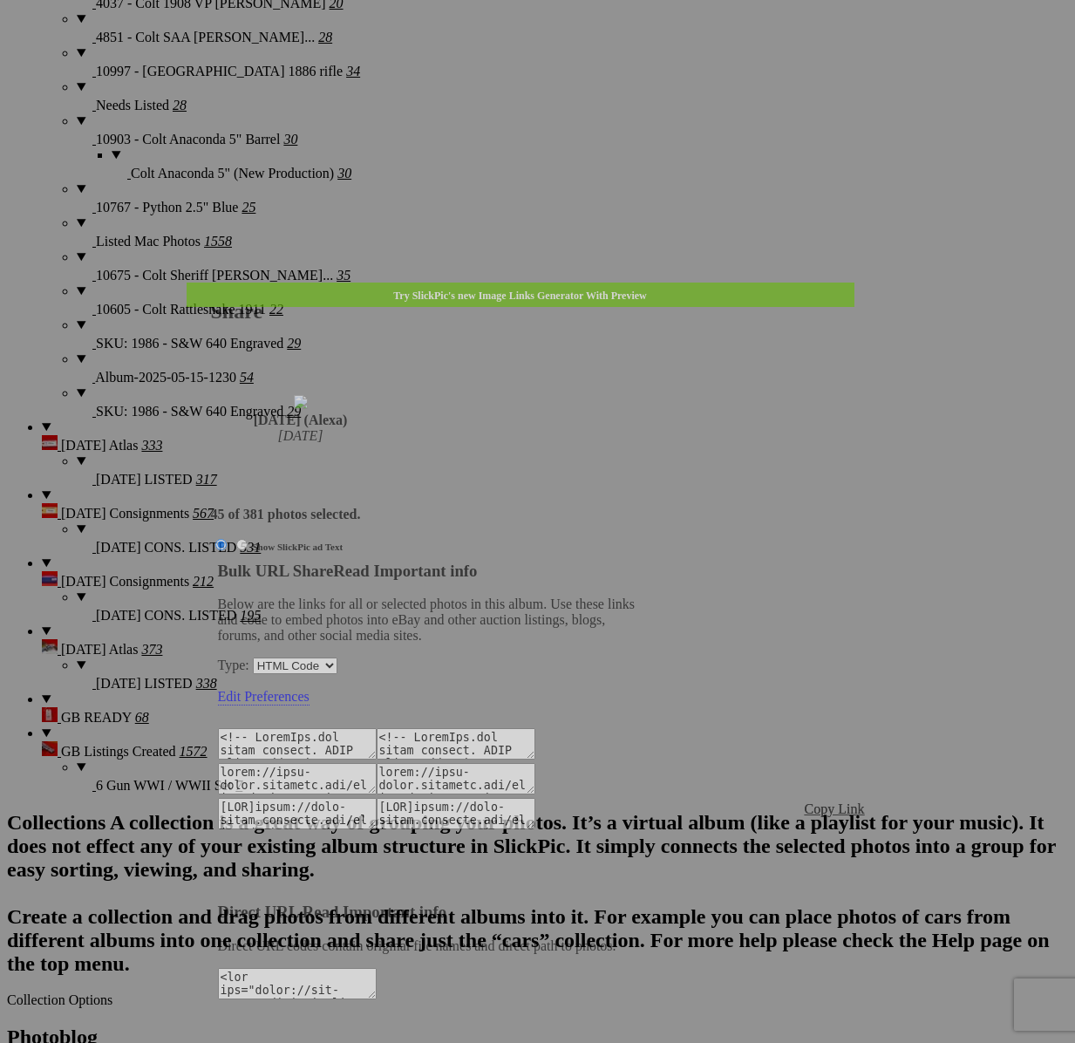
type textarea "<!-- [DOMAIN_NAME] image hosting. HTML Bulk Share code Starts Here --> <div sty…"
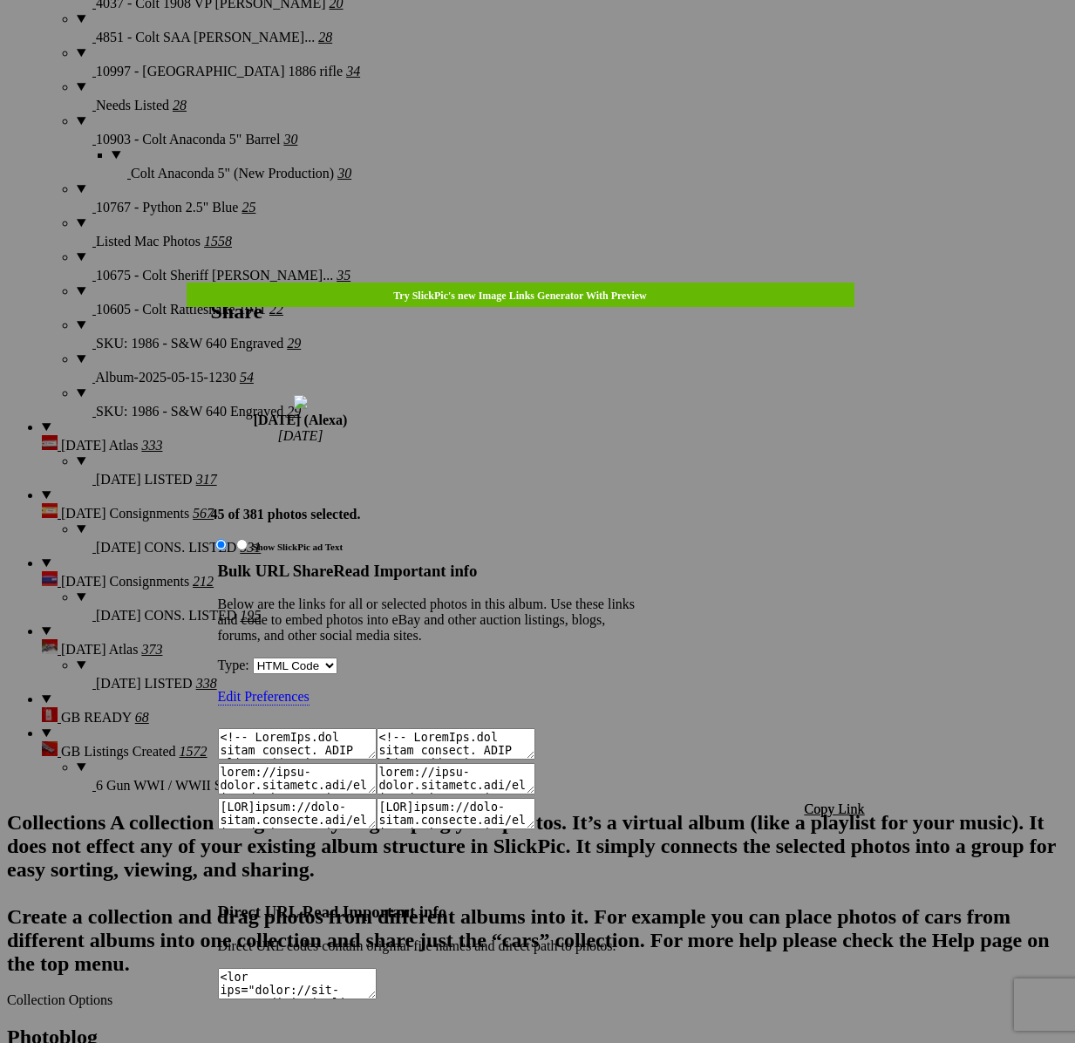
click at [838, 801] on span "Copy Link" at bounding box center [835, 808] width 60 height 15
click at [548, 43] on div at bounding box center [537, 521] width 1075 height 1043
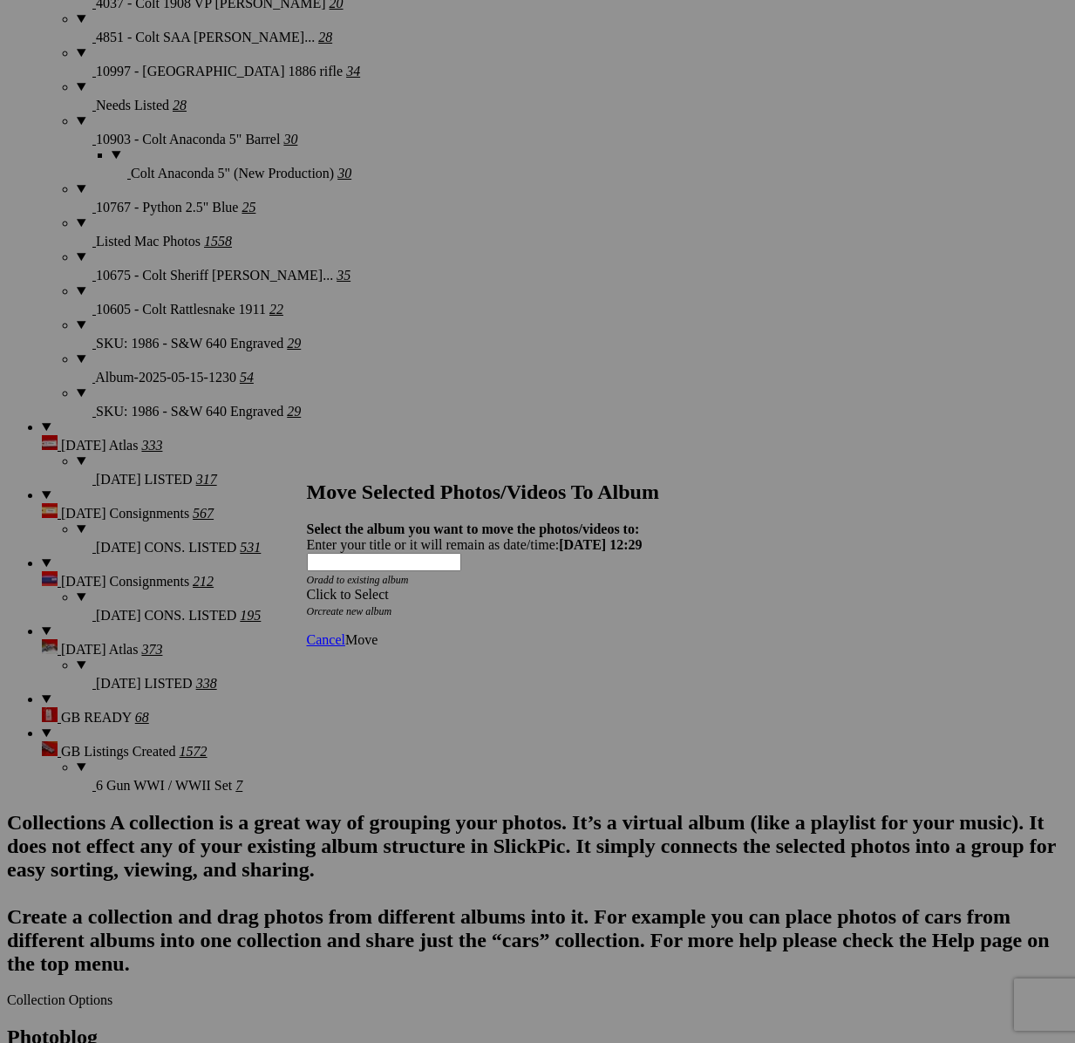
click at [307, 587] on span at bounding box center [307, 594] width 0 height 15
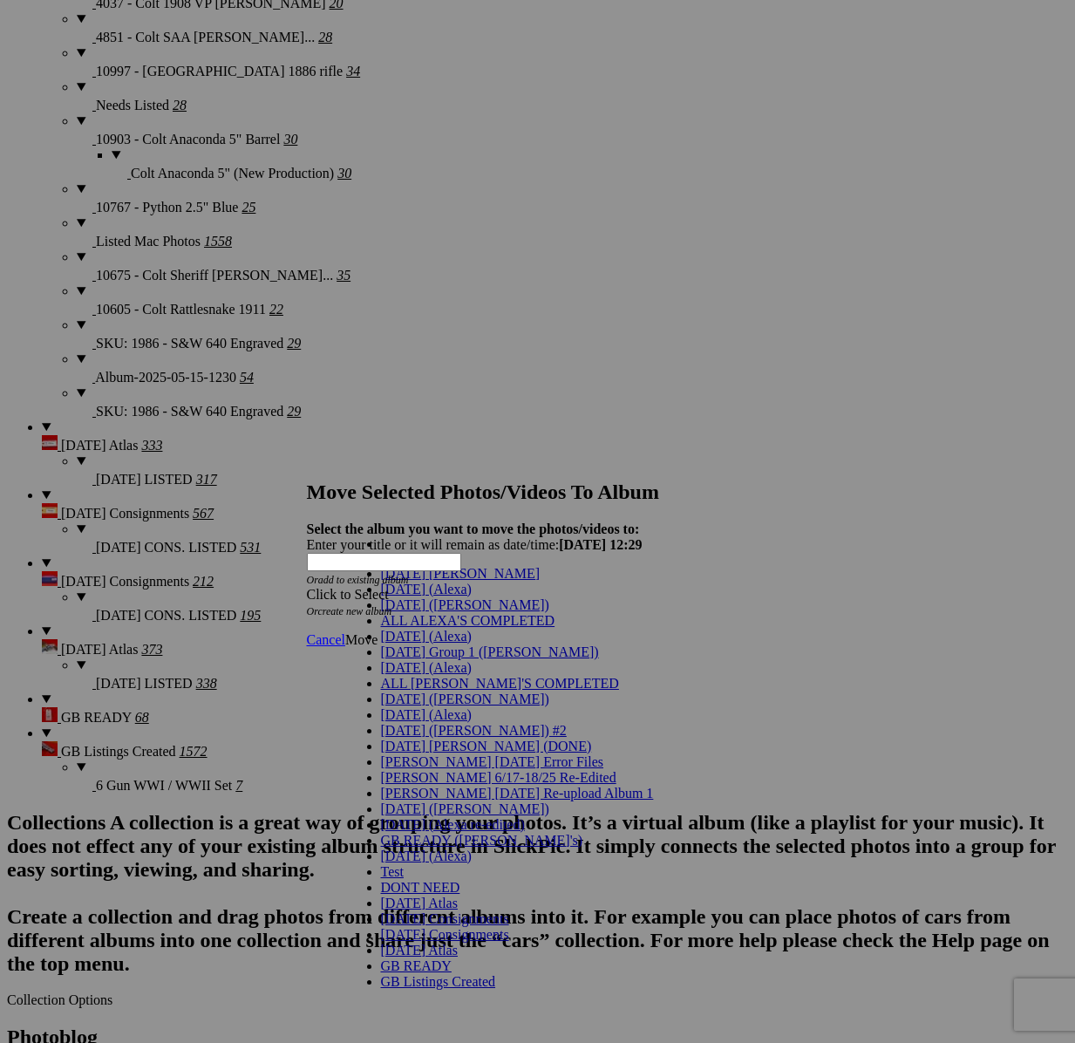
click at [423, 643] on span "[DATE] (Alexa)" at bounding box center [426, 636] width 91 height 15
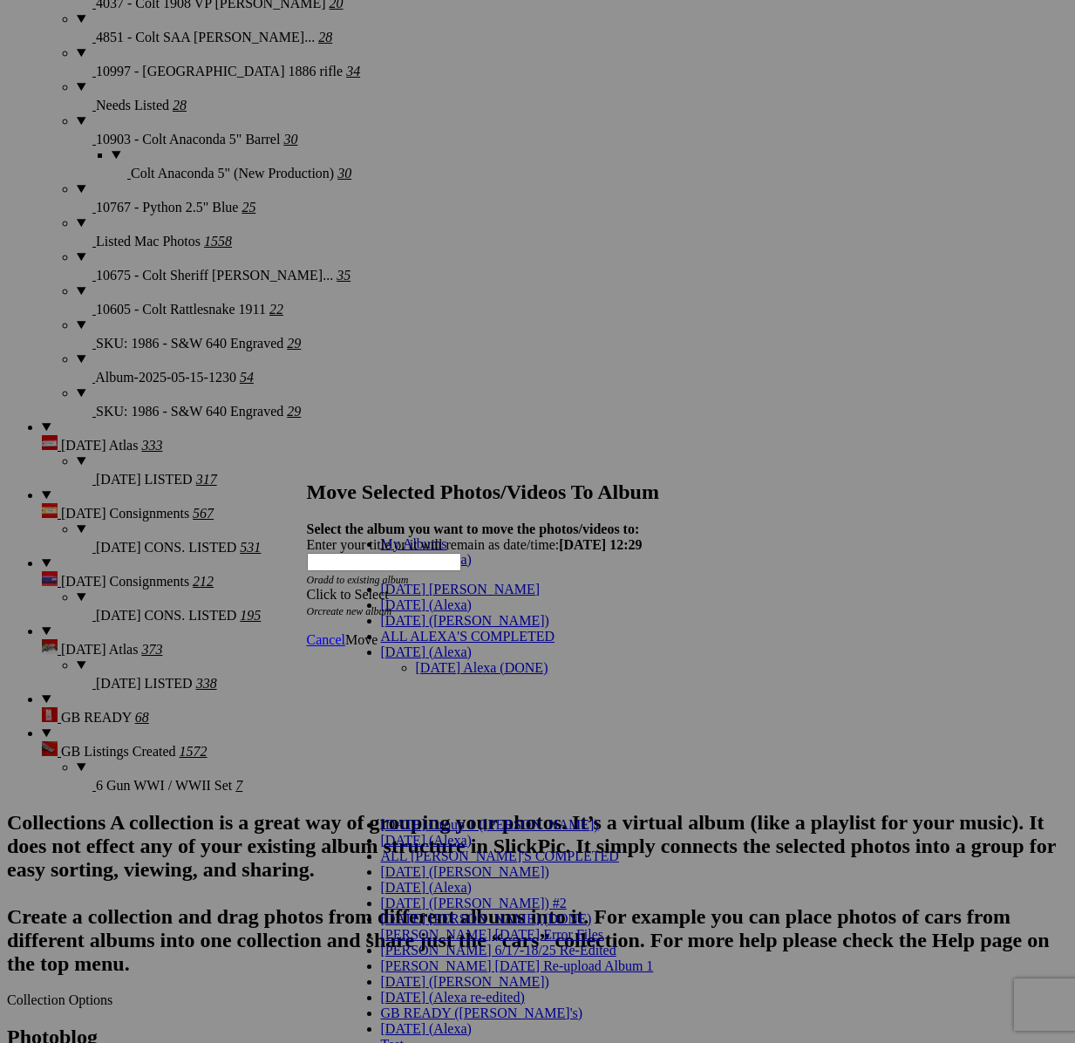
click at [484, 660] on link "[DATE] Alexa (DONE)" at bounding box center [482, 667] width 133 height 15
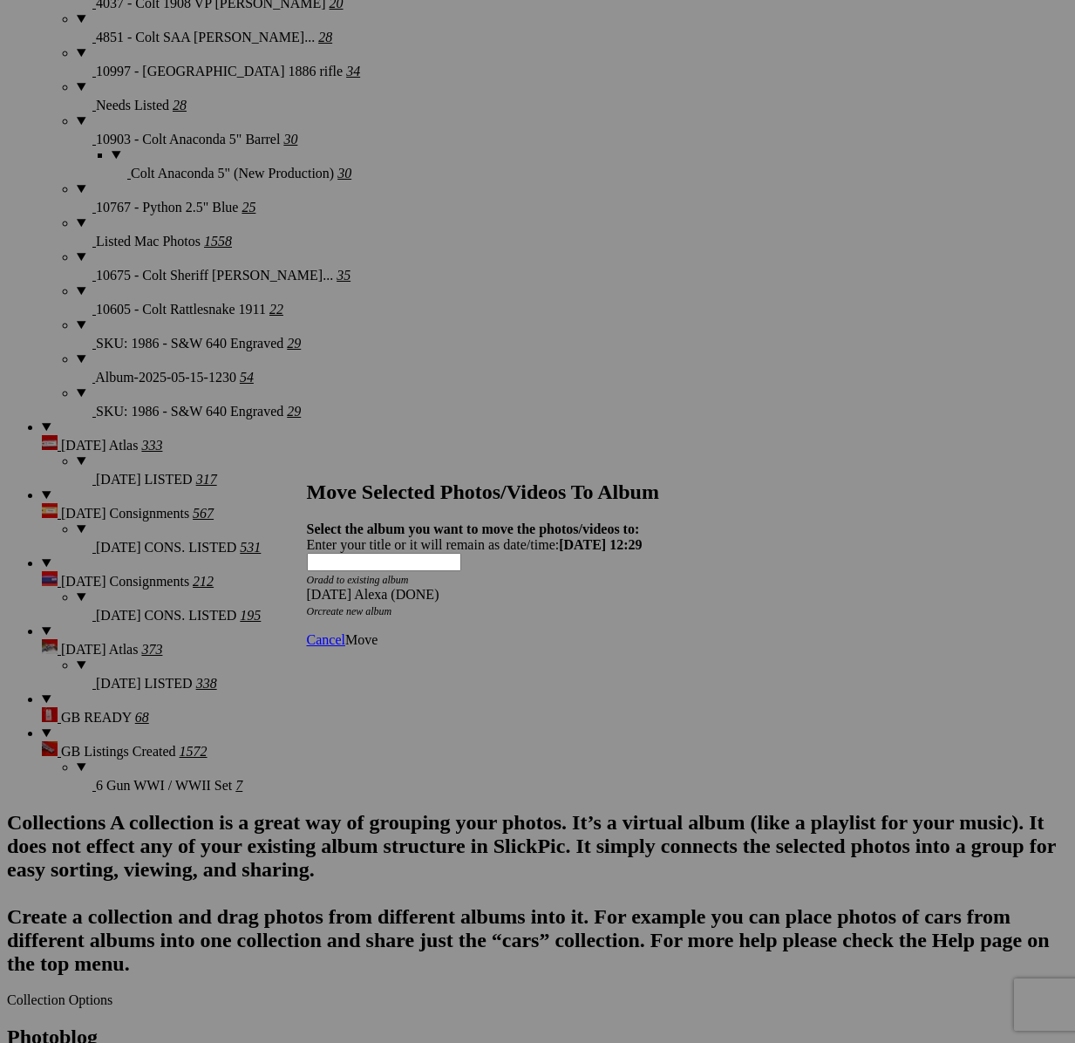
click at [377, 632] on span "Move" at bounding box center [361, 639] width 32 height 15
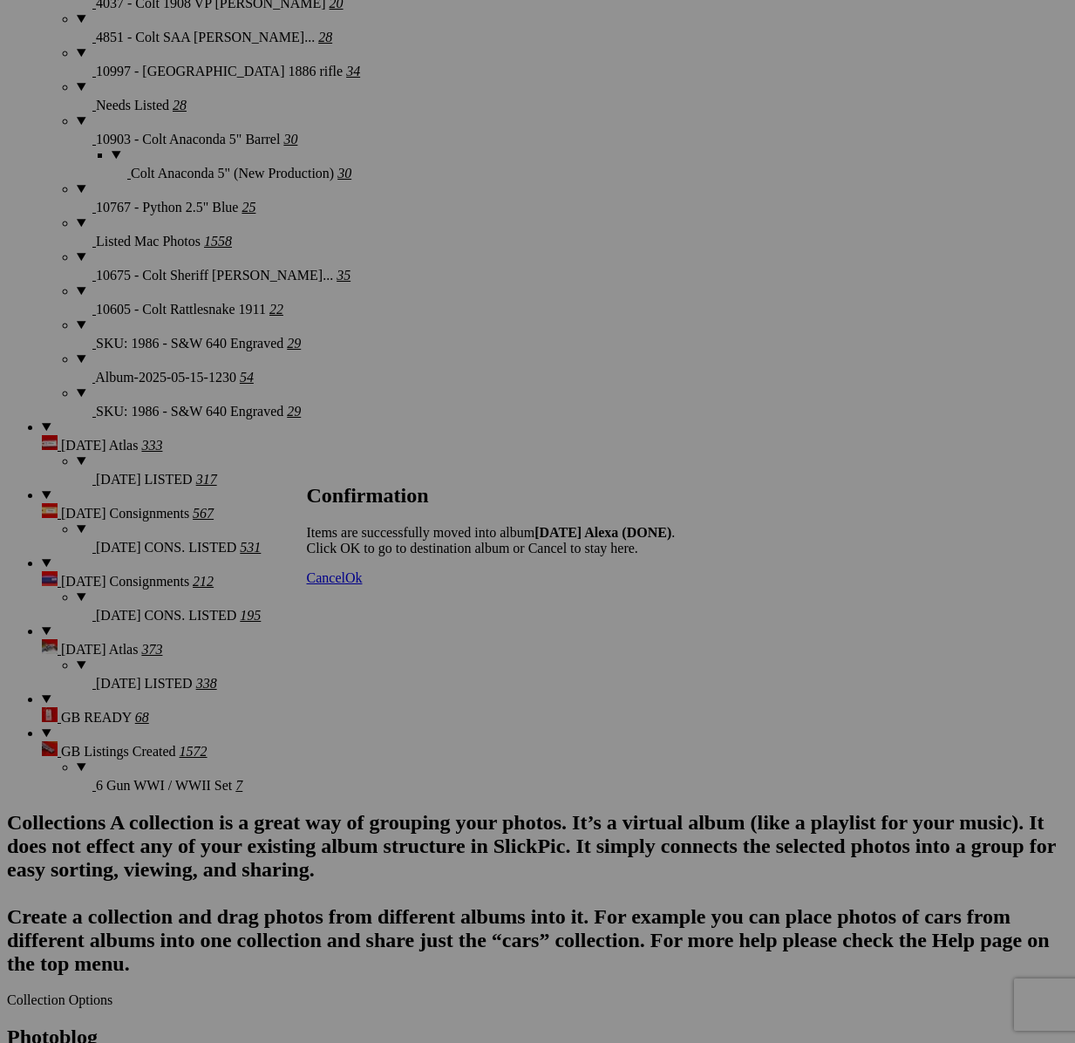
click at [345, 585] on span "Cancel" at bounding box center [326, 577] width 38 height 15
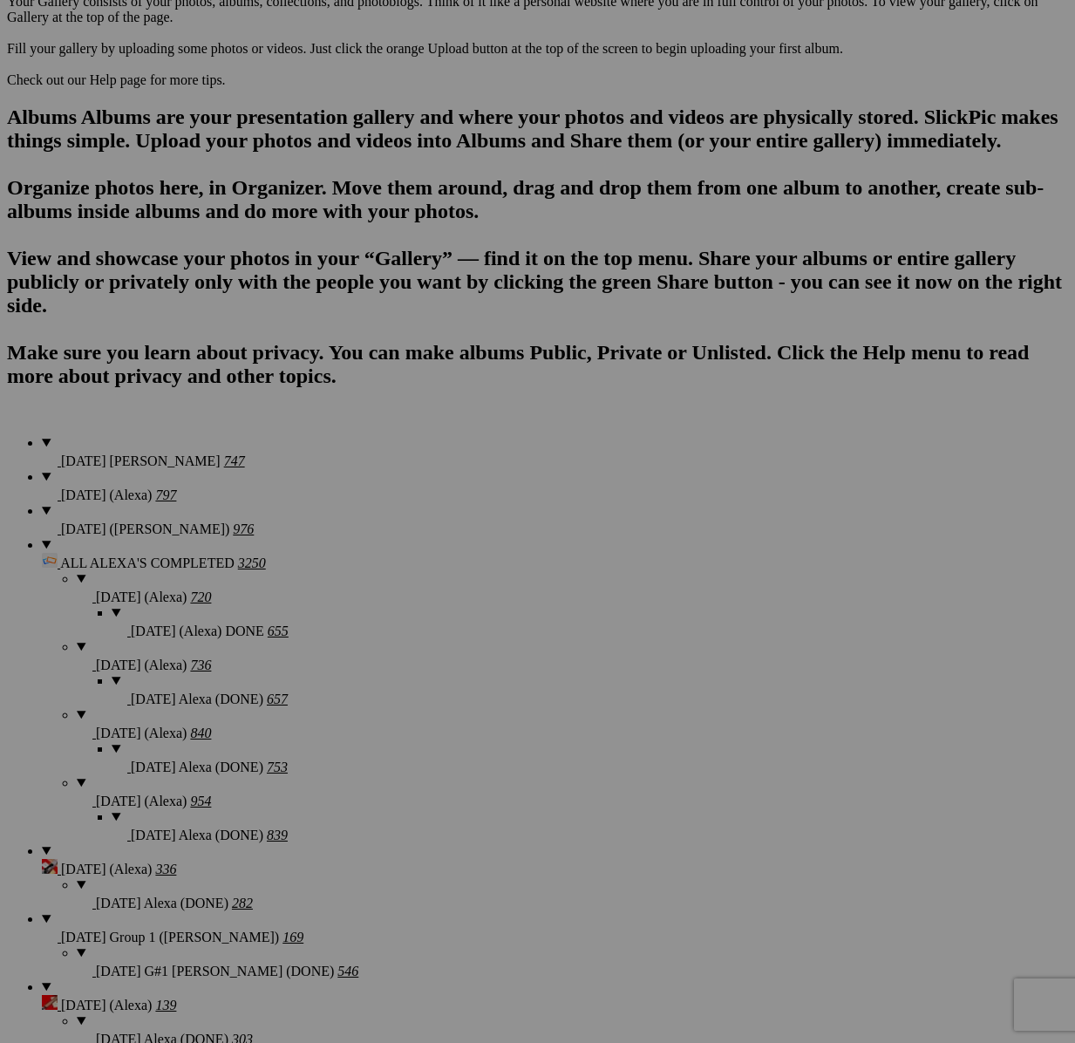
scroll to position [1056, 0]
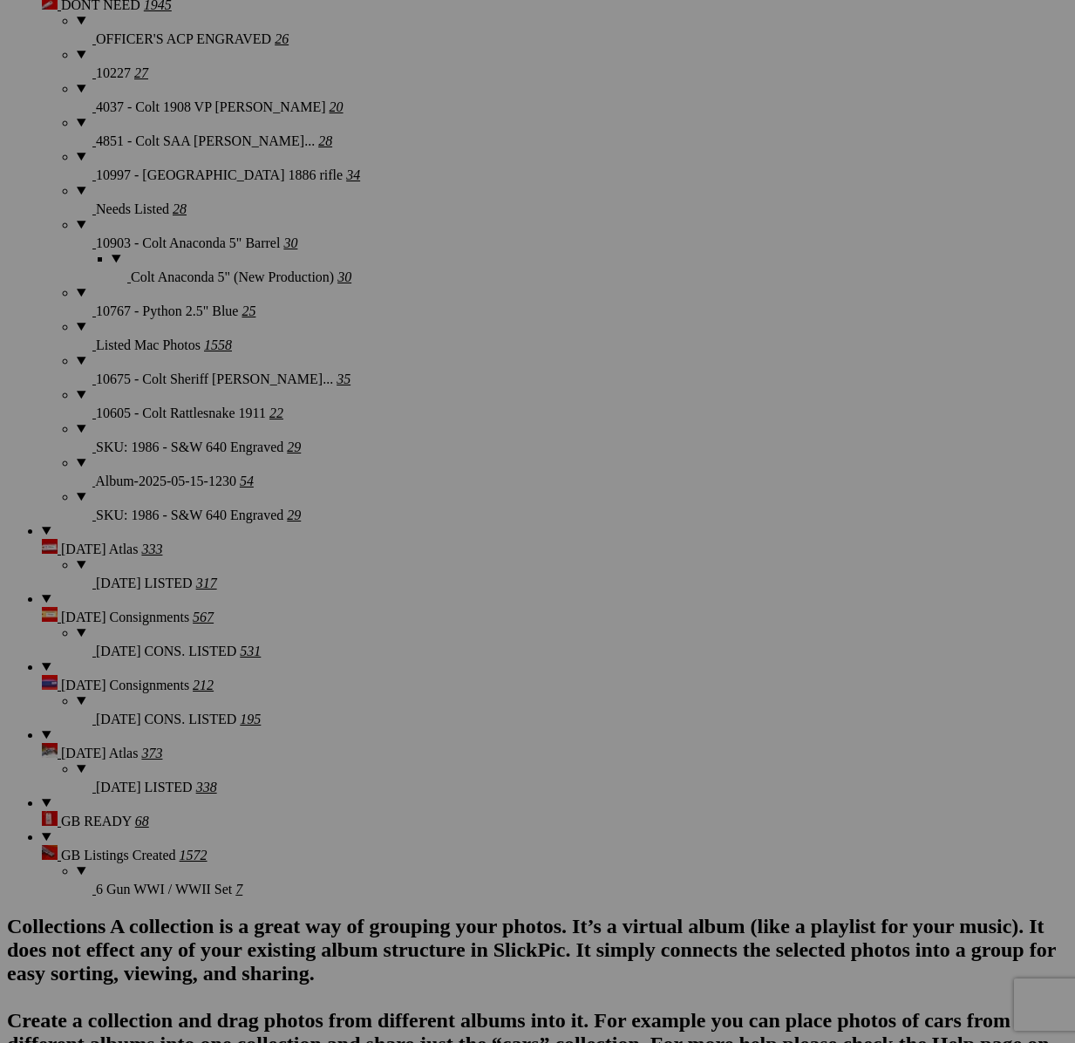
scroll to position [3216, 0]
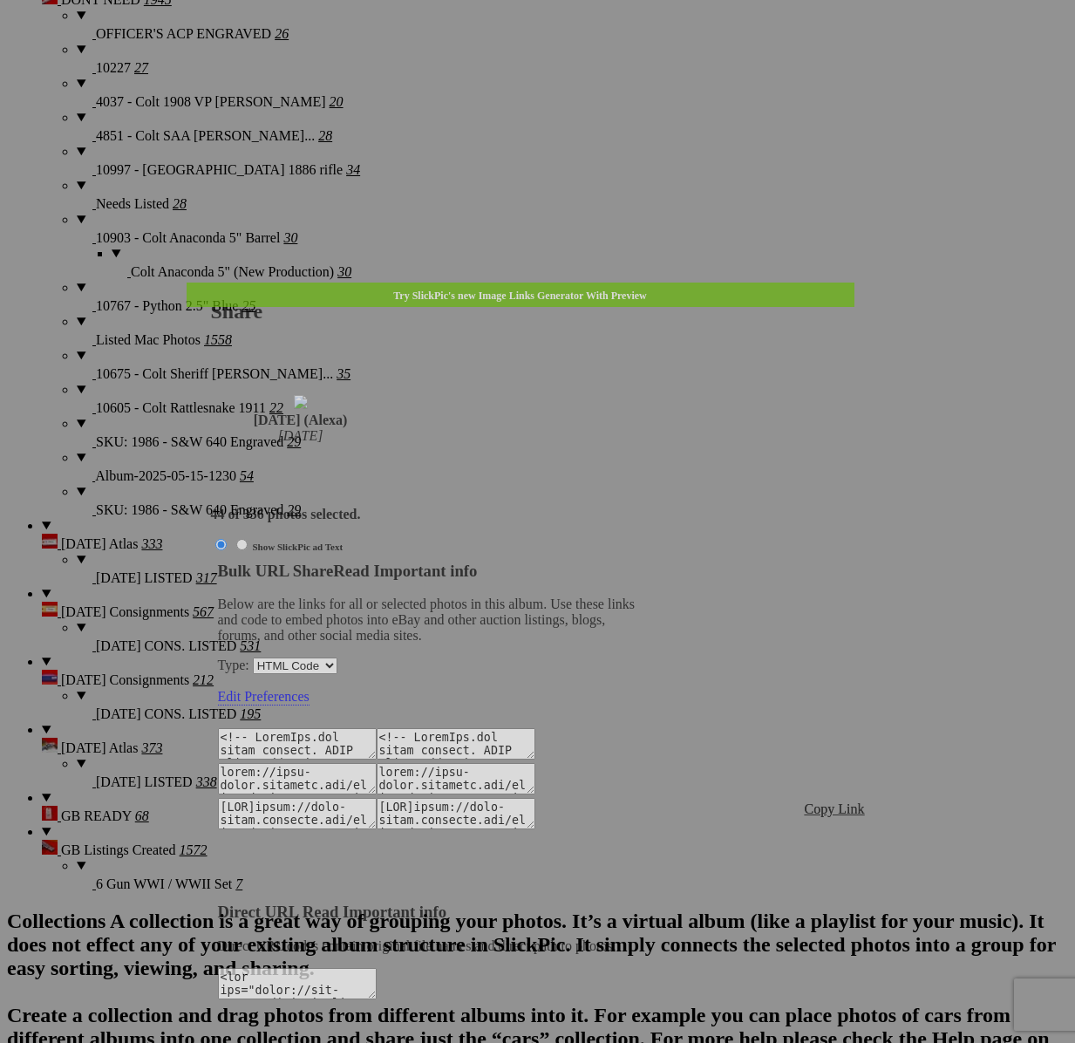
type textarea "<!-- [DOMAIN_NAME] image hosting. HTML Bulk Share code Starts Here --> <div sty…"
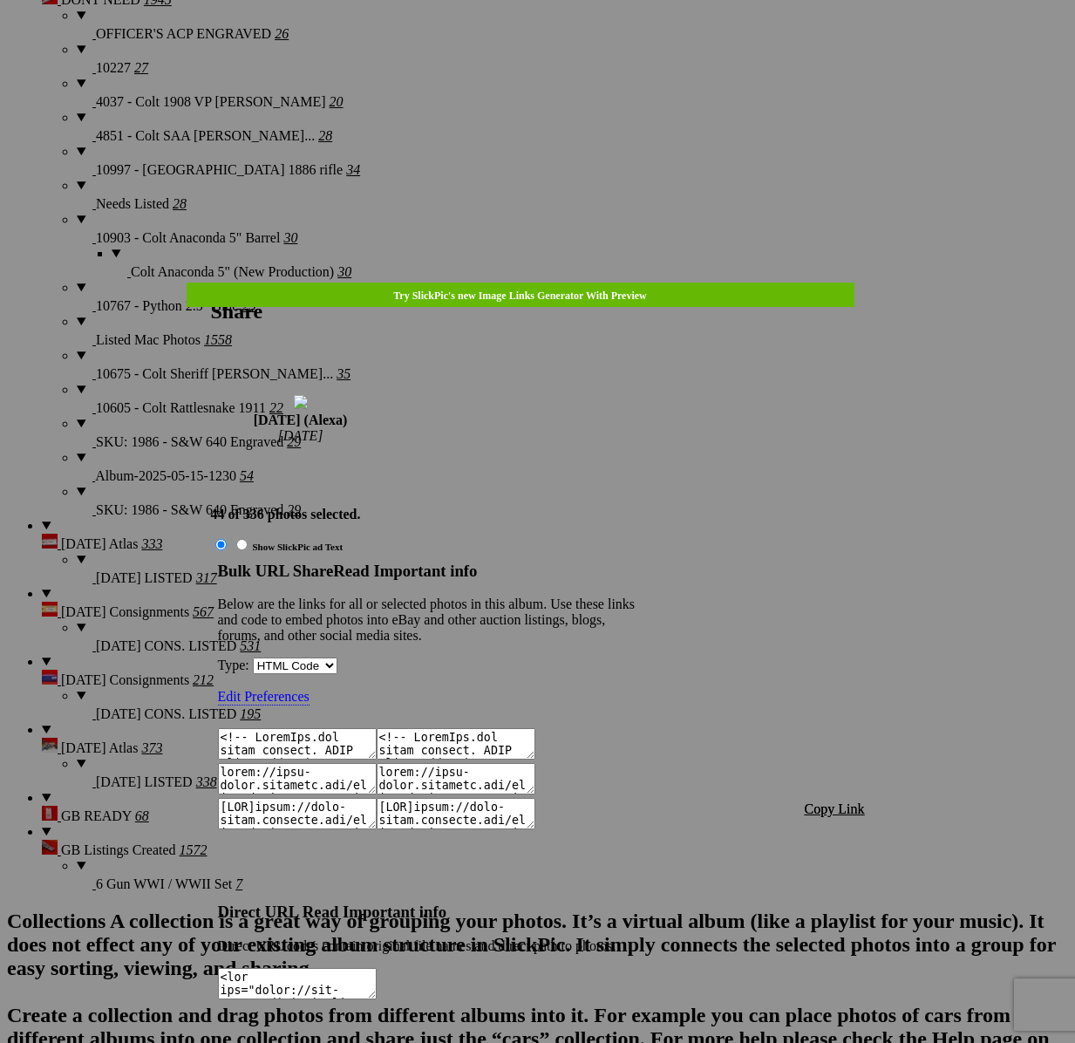
click at [843, 801] on span "Copy Link" at bounding box center [835, 808] width 60 height 15
click at [556, 48] on div at bounding box center [537, 521] width 1075 height 1043
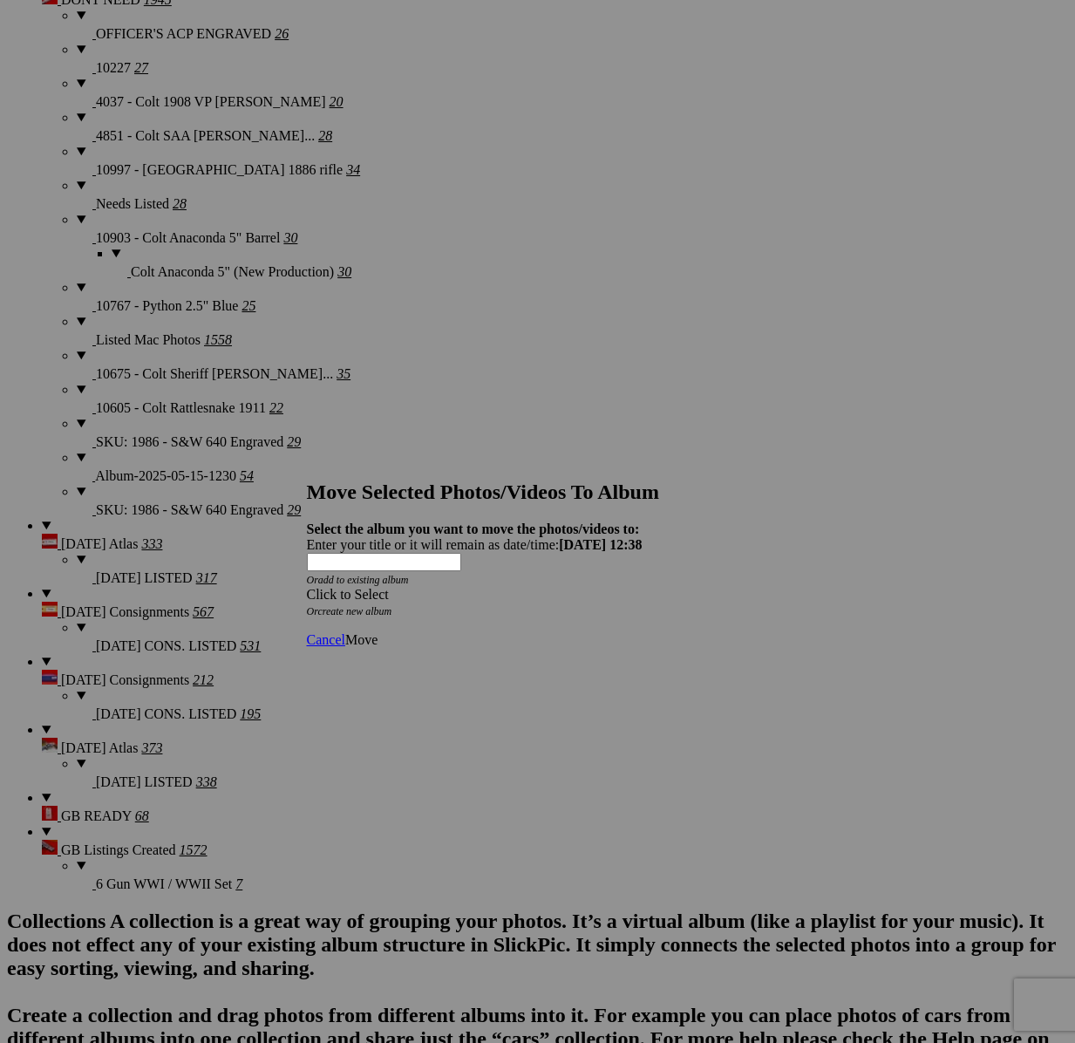
click at [635, 587] on div "Click to Select" at bounding box center [538, 595] width 462 height 16
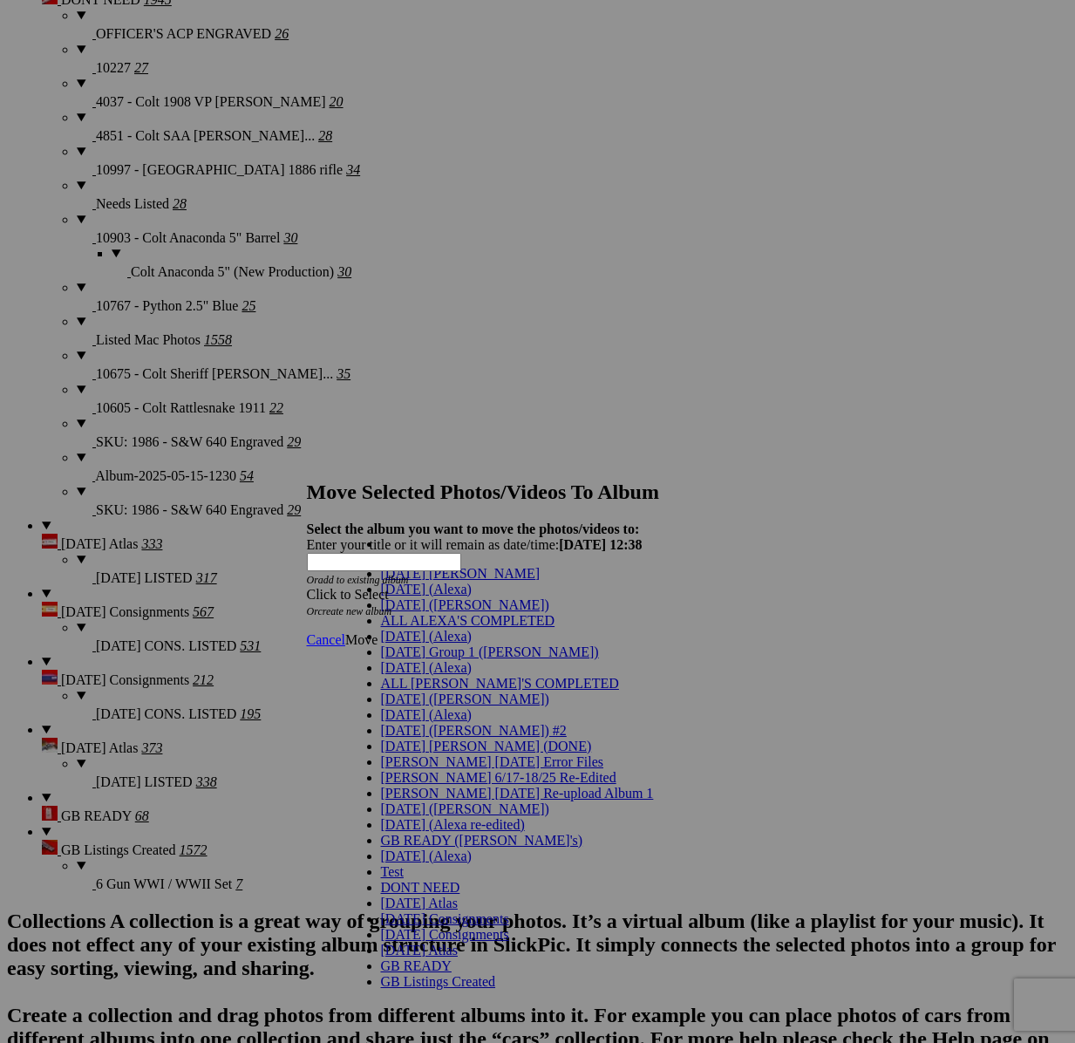
click at [421, 643] on span "[DATE] (Alexa)" at bounding box center [426, 636] width 91 height 15
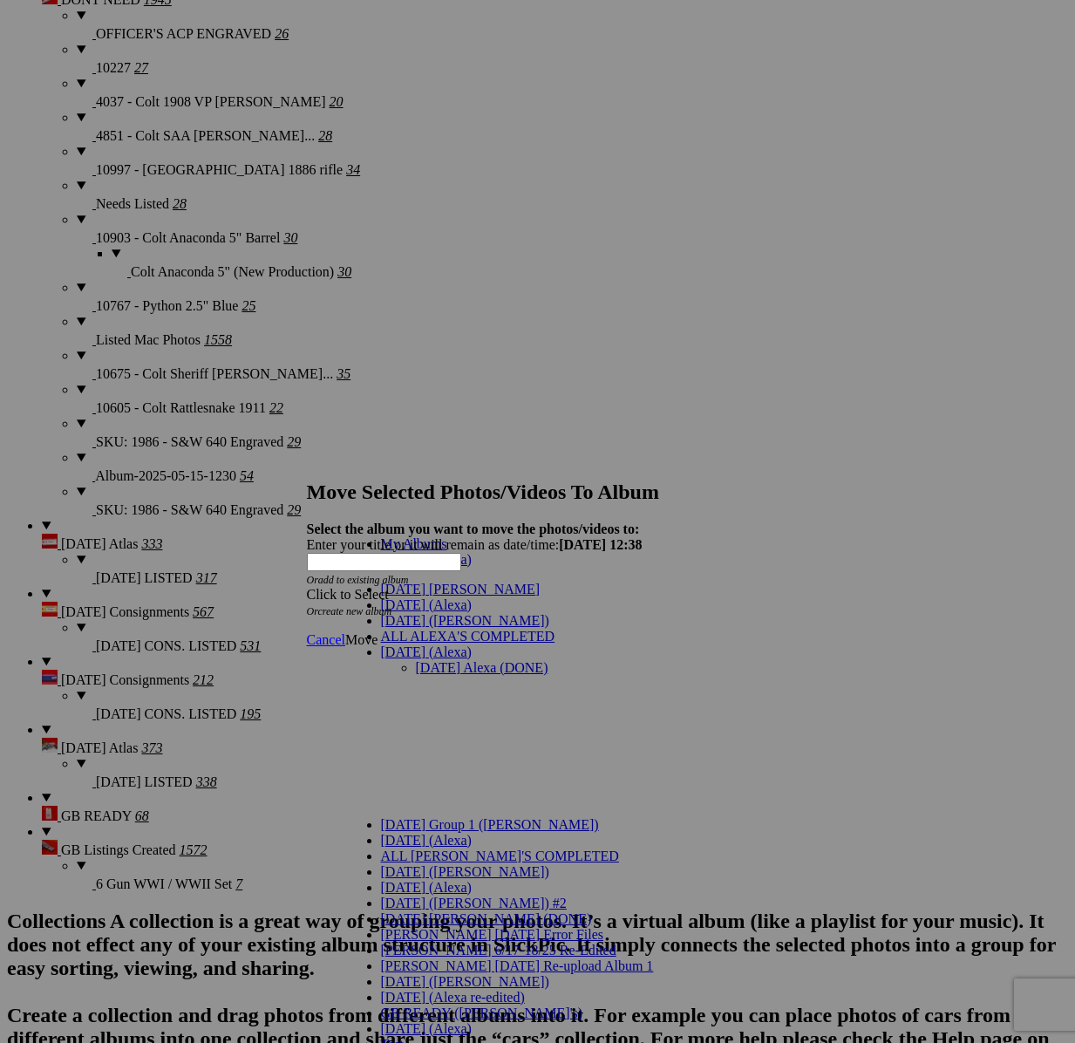
click at [438, 660] on link "[DATE] Alexa (DONE)" at bounding box center [482, 667] width 133 height 15
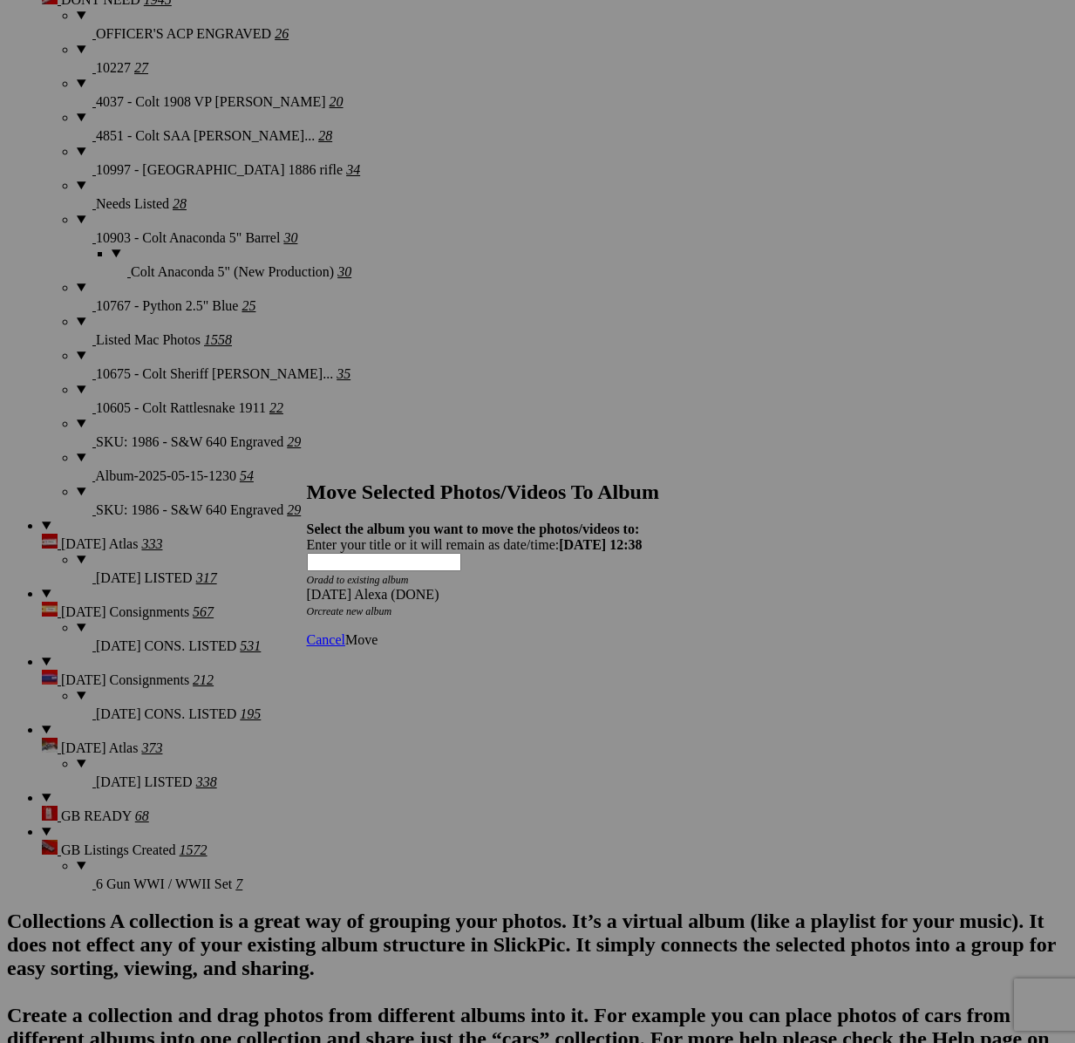
click at [377, 632] on span "Move" at bounding box center [361, 639] width 32 height 15
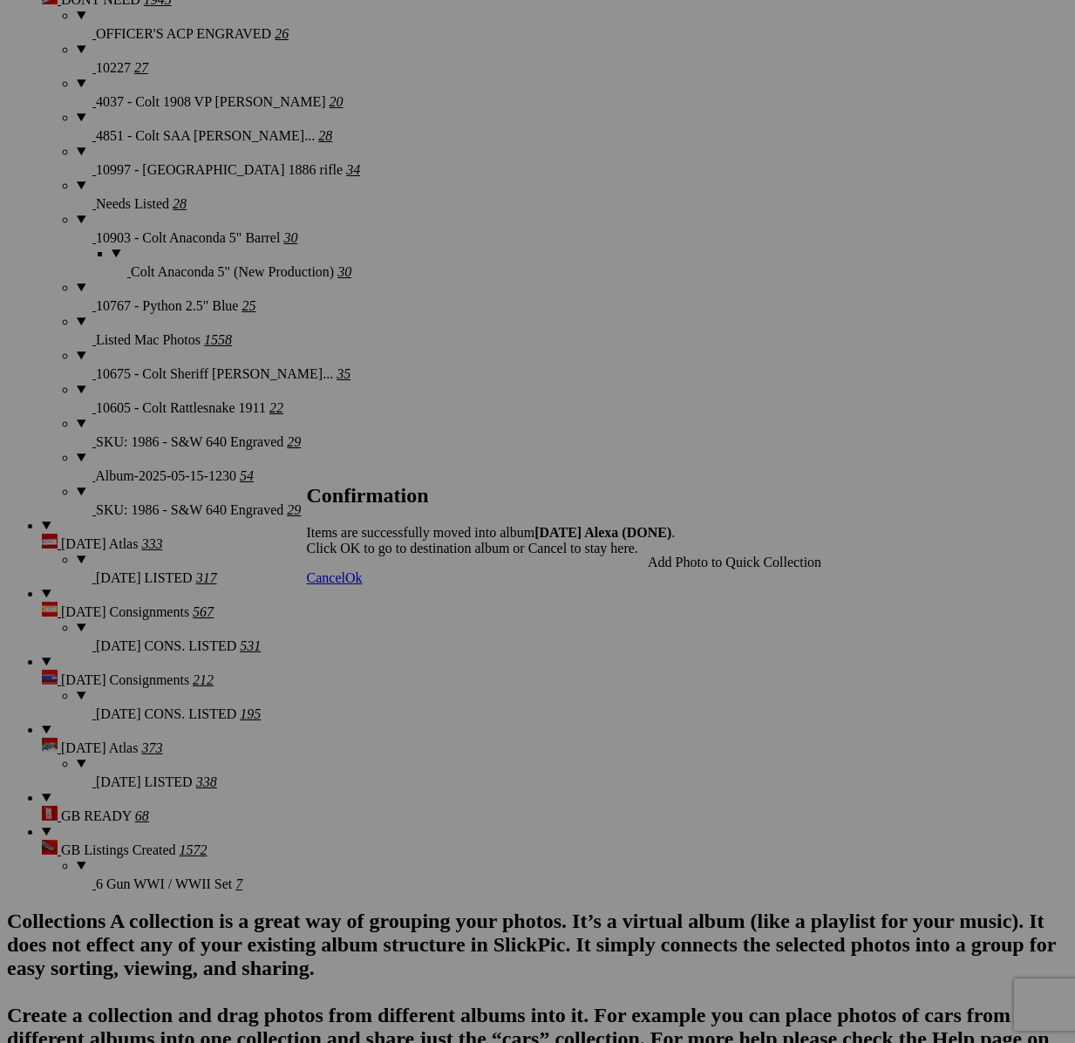
click at [345, 585] on link "Cancel" at bounding box center [326, 577] width 38 height 15
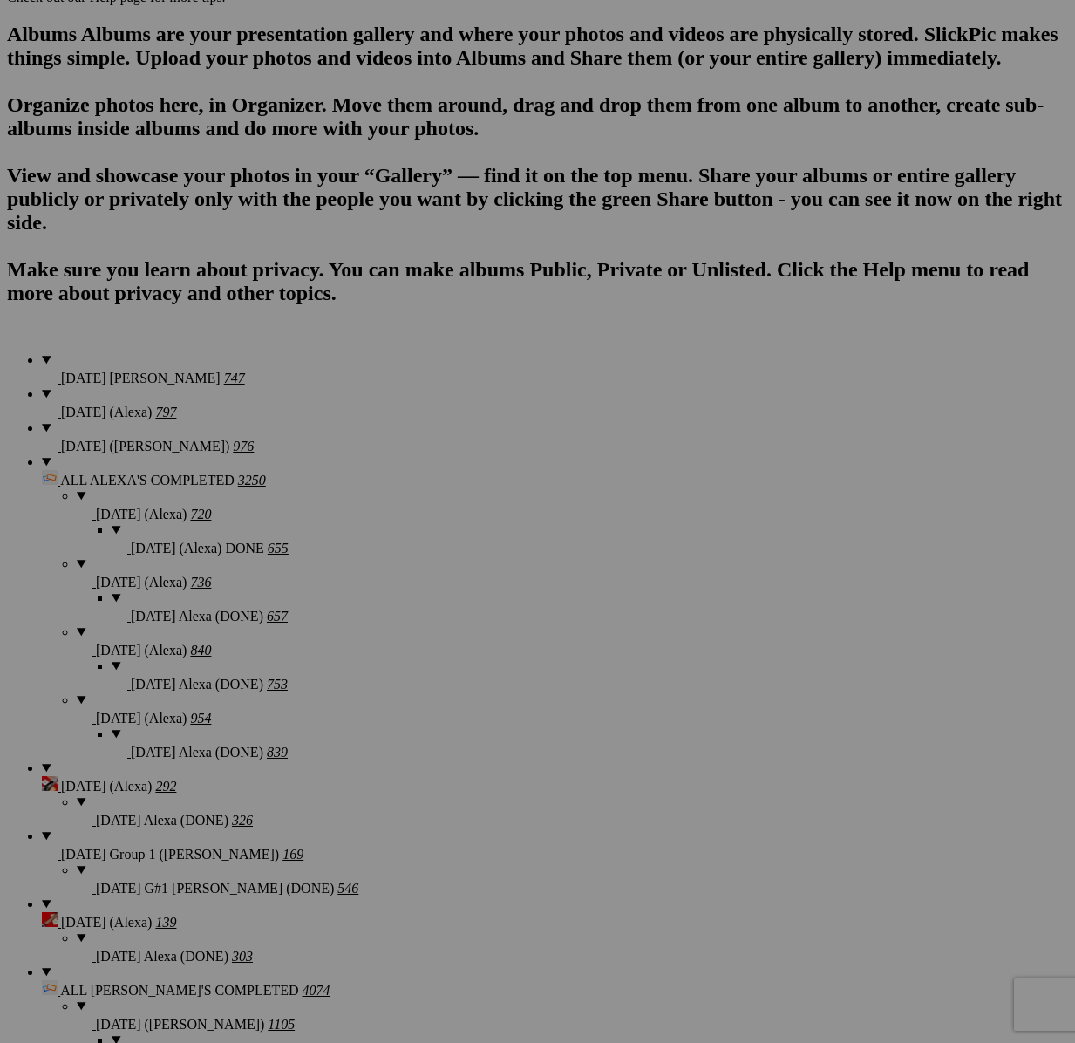
scroll to position [1138, 0]
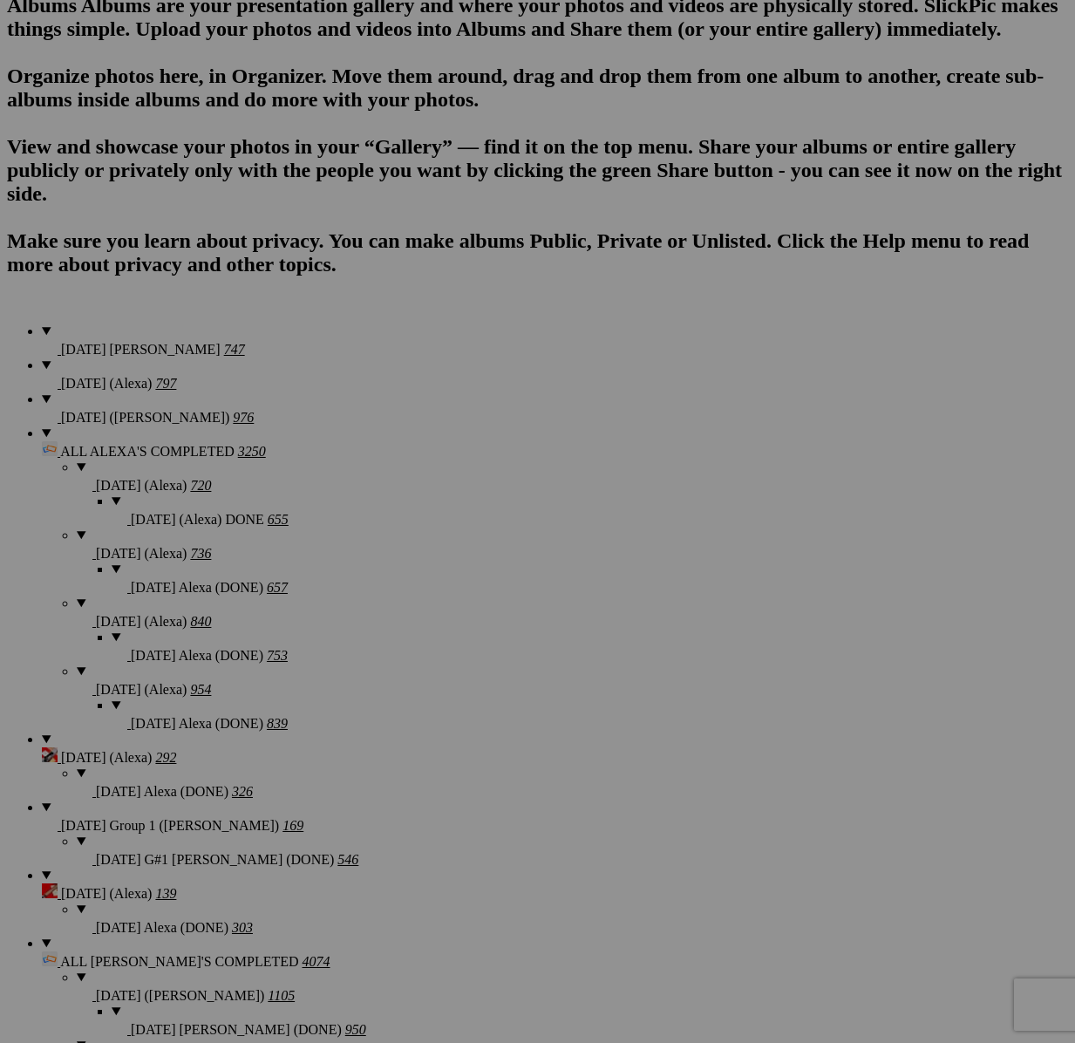
scroll to position [3377, 0]
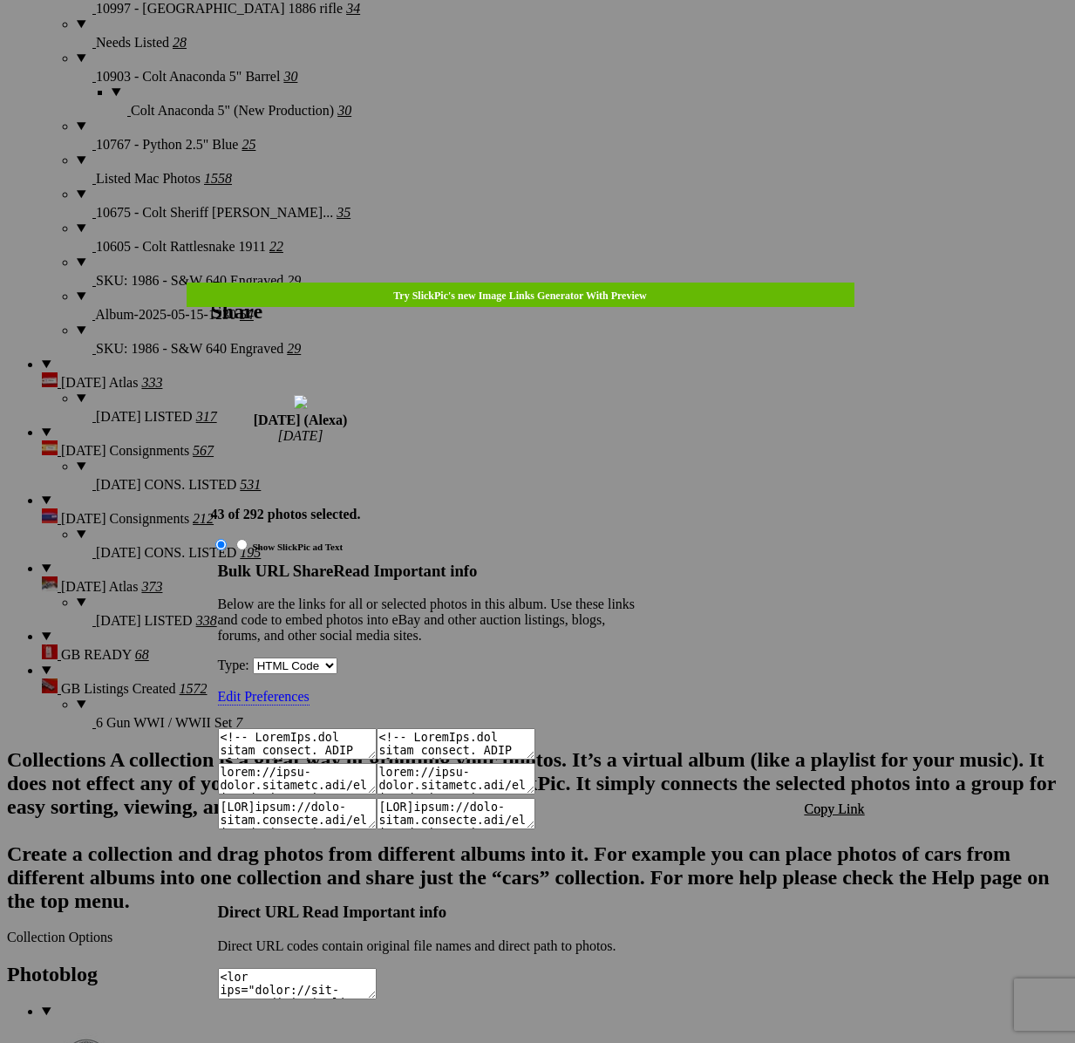
click at [840, 801] on span "Copy Link" at bounding box center [835, 808] width 60 height 15
click at [558, 45] on div at bounding box center [537, 521] width 1075 height 1043
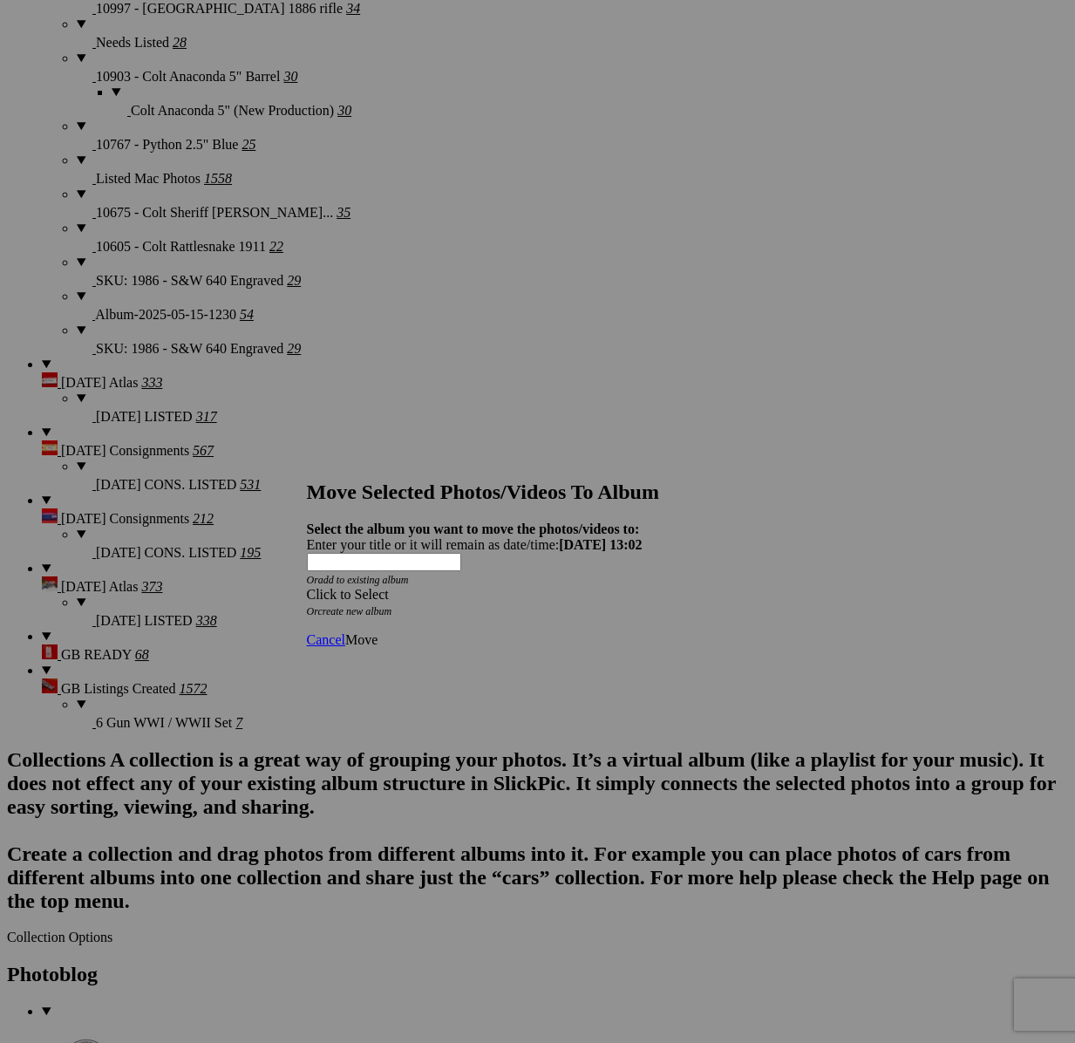
click at [307, 587] on span at bounding box center [307, 594] width 0 height 15
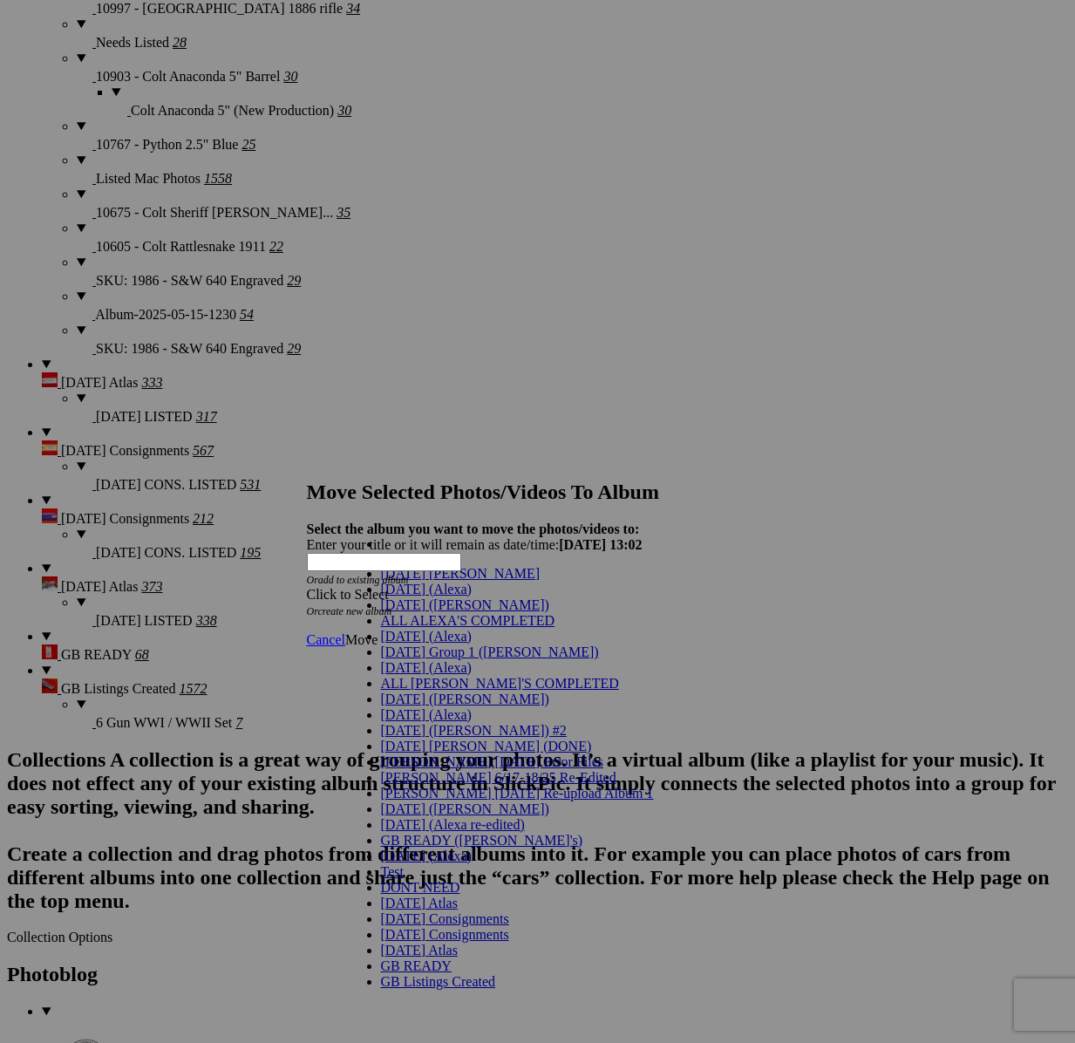
click at [412, 643] on span "[DATE] (Alexa)" at bounding box center [426, 636] width 91 height 15
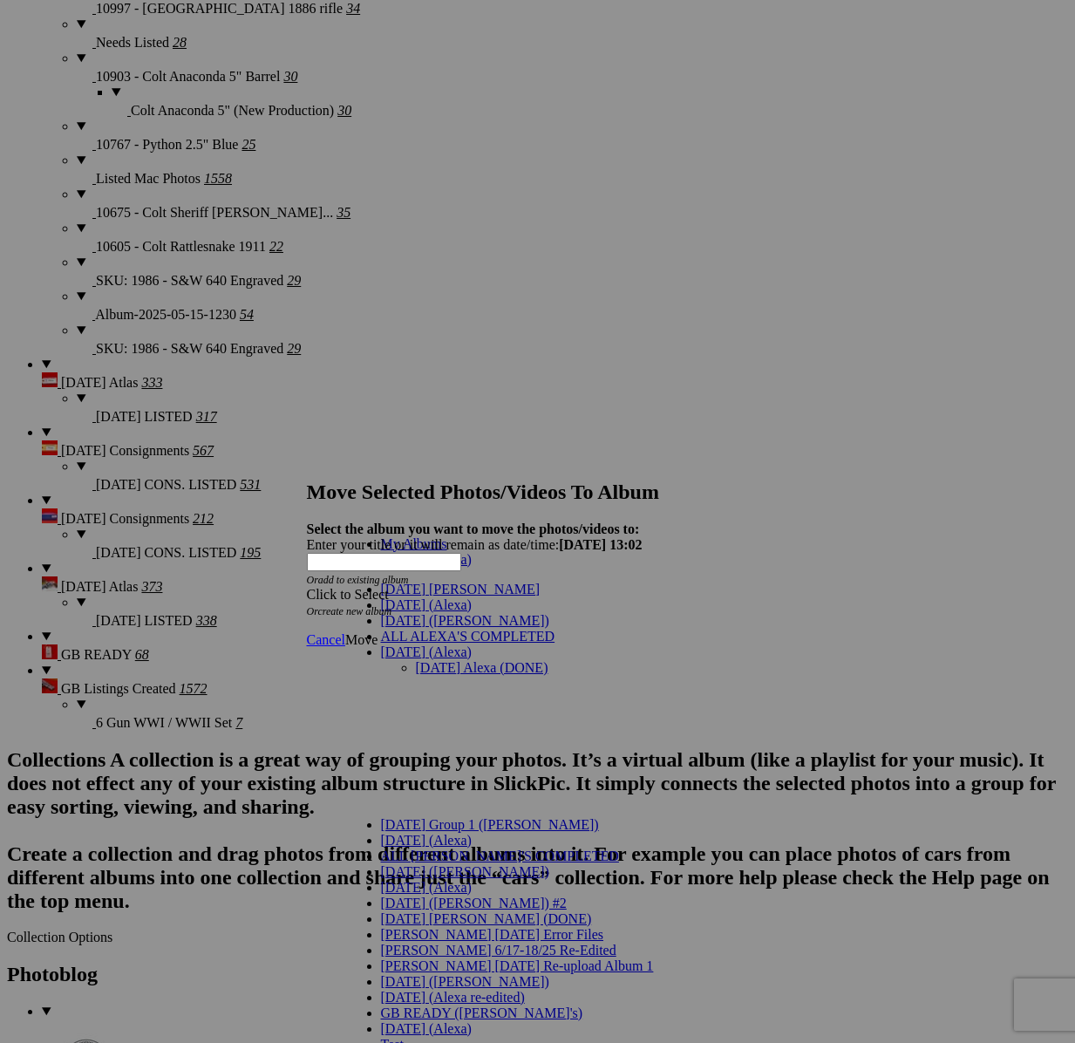
click at [418, 660] on link "[DATE] Alexa (DONE)" at bounding box center [482, 667] width 133 height 15
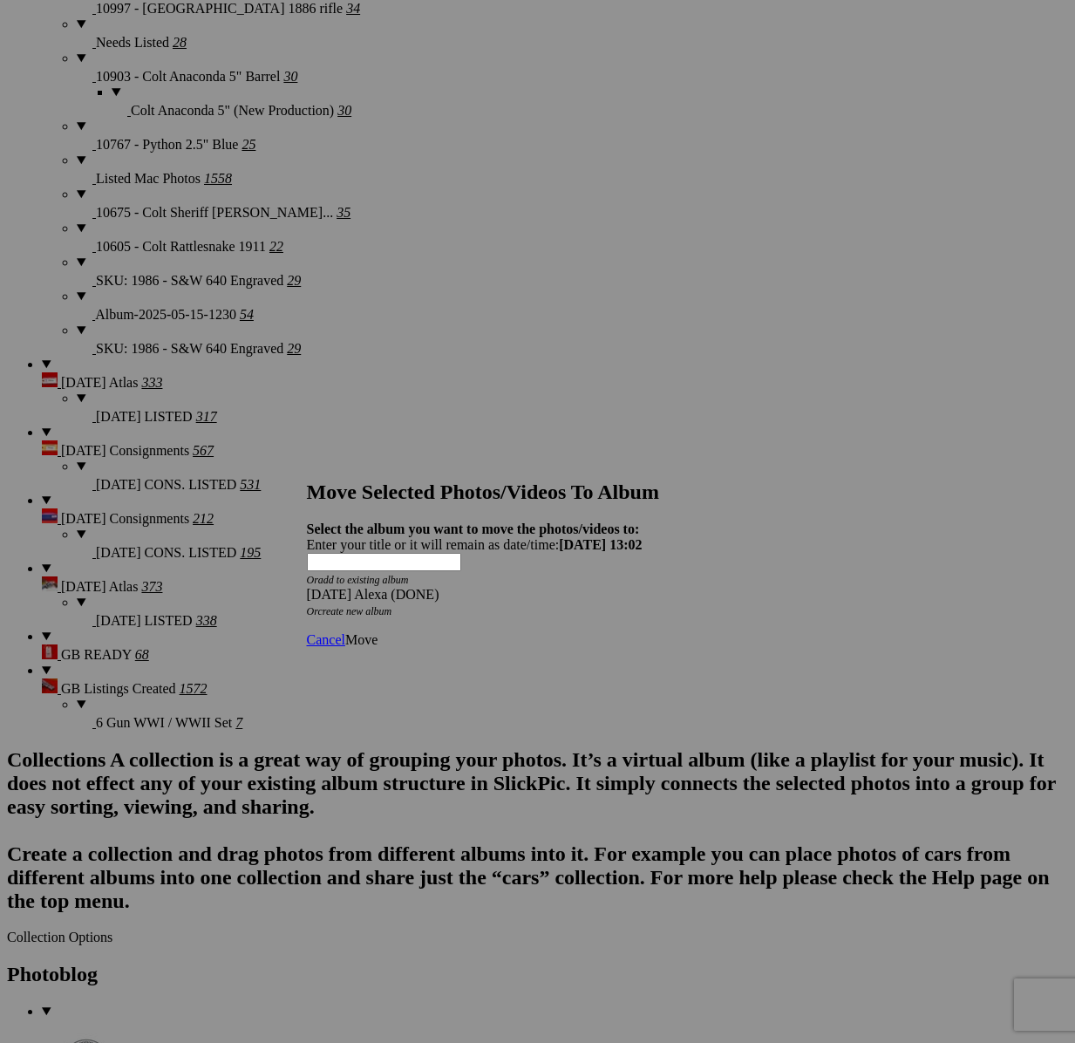
drag, startPoint x: 739, startPoint y: 599, endPoint x: 720, endPoint y: 598, distance: 19.2
click at [377, 632] on span "Move" at bounding box center [361, 639] width 32 height 15
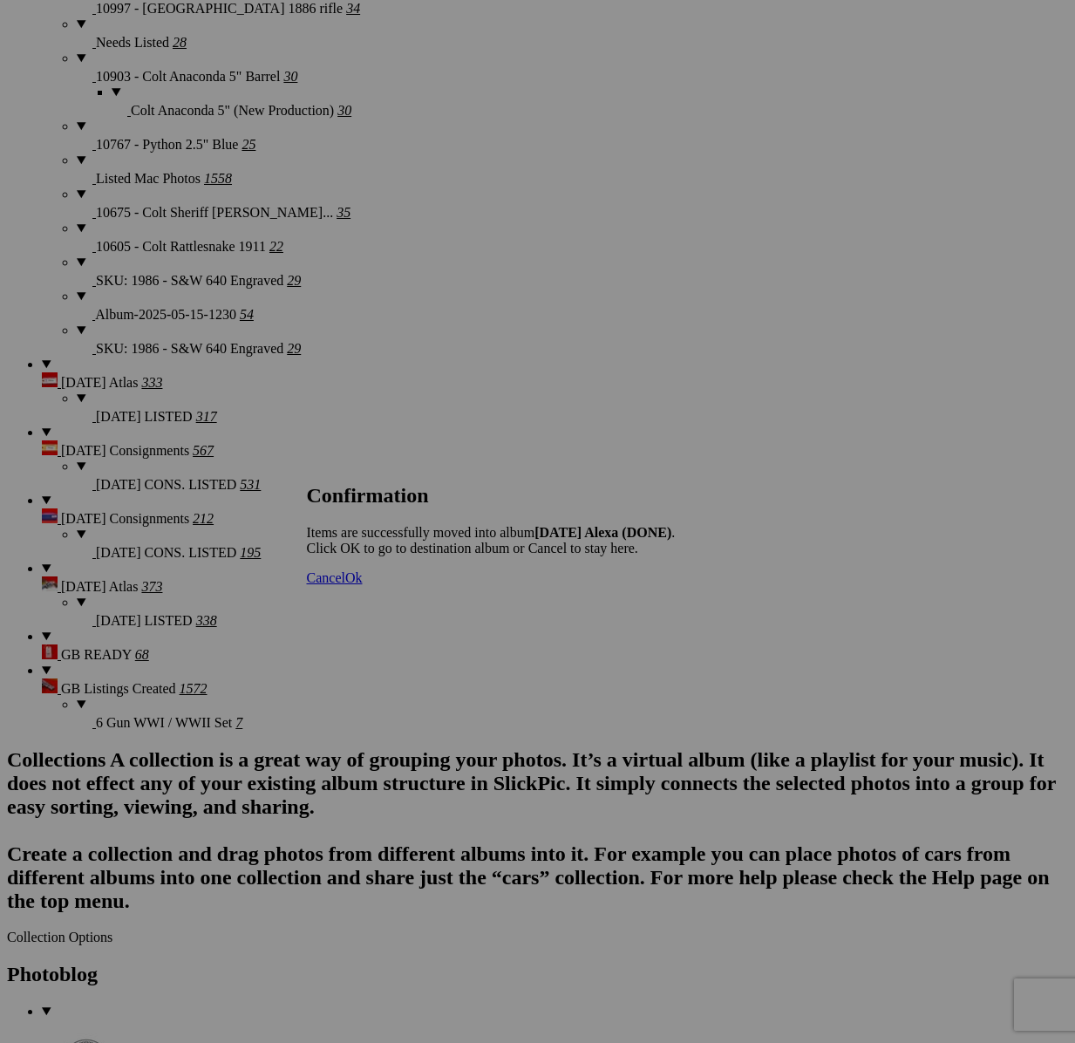
click at [345, 585] on span "Cancel" at bounding box center [326, 577] width 38 height 15
